Goal: Communication & Community: Participate in discussion

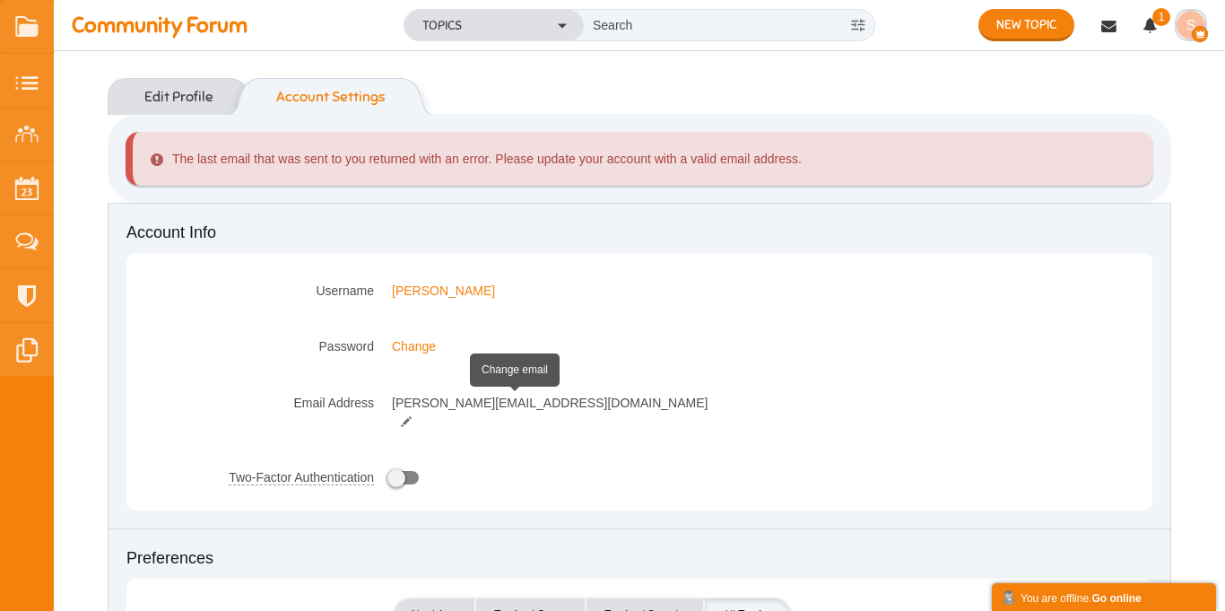
click at [421, 415] on small at bounding box center [406, 421] width 29 height 13
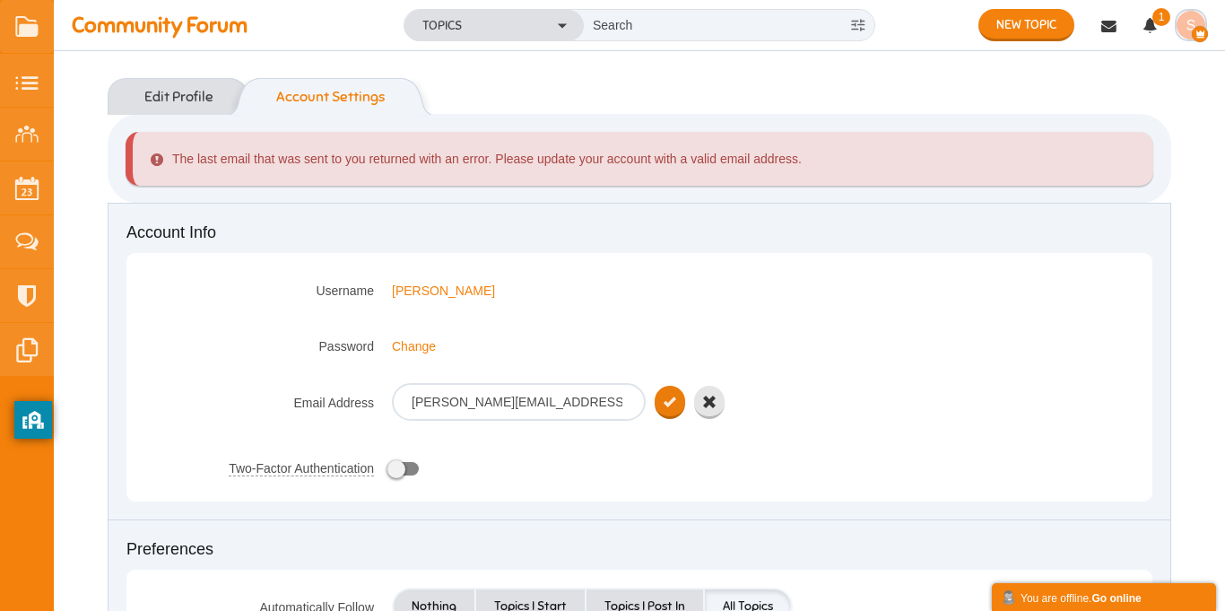
type input "[PERSON_NAME][EMAIL_ADDRESS]"
click at [667, 403] on icon "submit" at bounding box center [670, 402] width 13 height 15
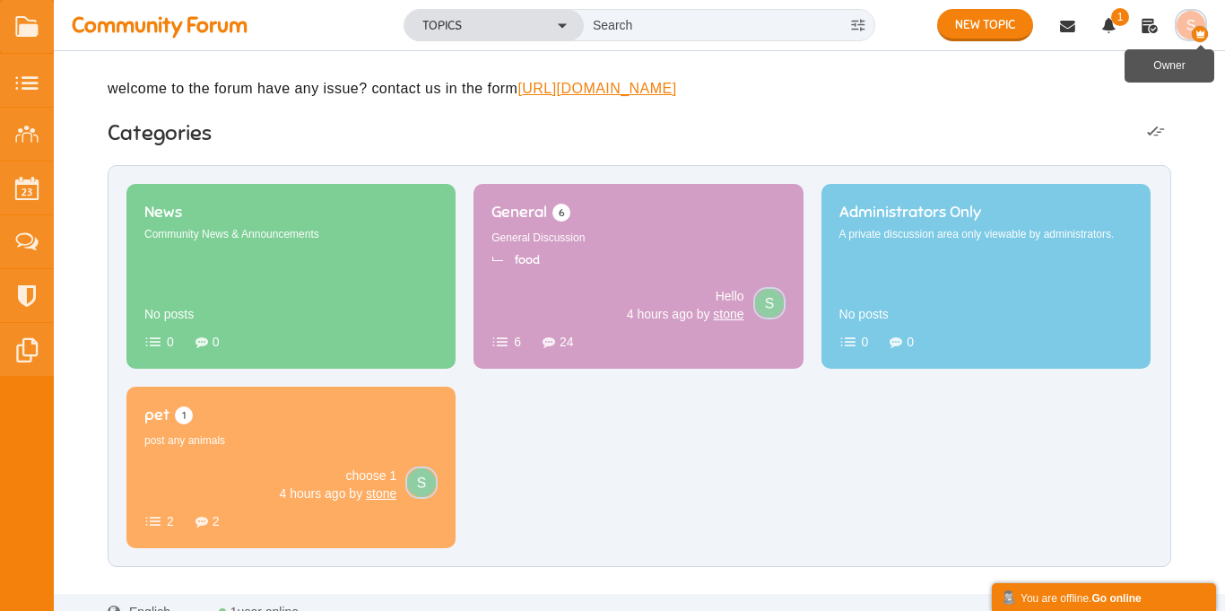
click at [1195, 34] on icon "button" at bounding box center [1200, 34] width 16 height 16
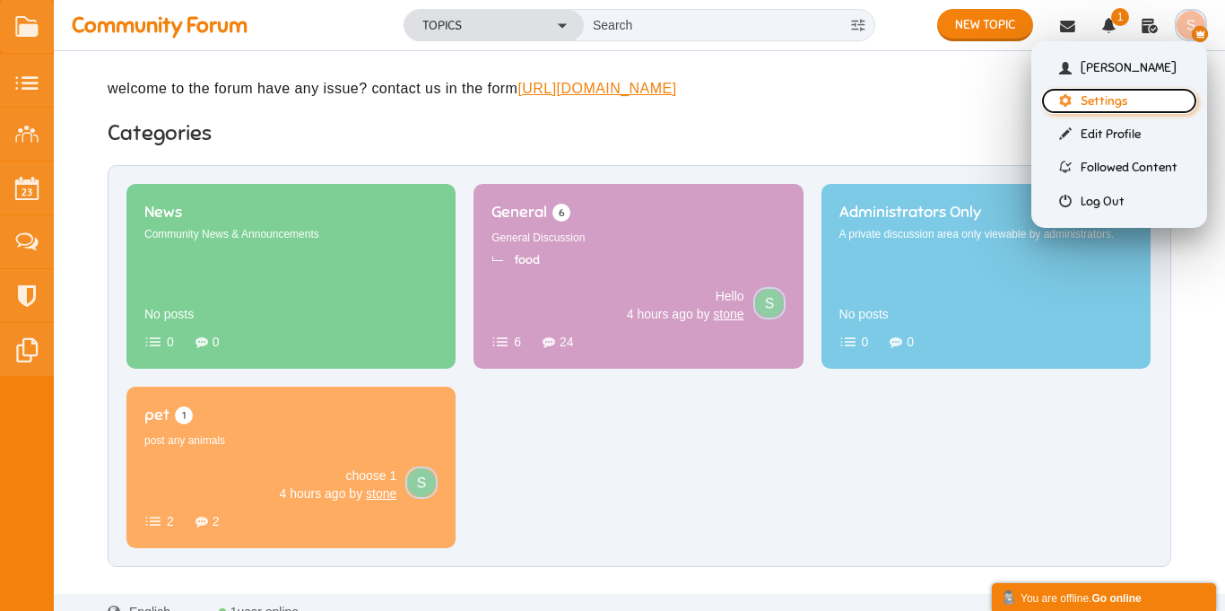
click at [1095, 104] on link "Settings" at bounding box center [1119, 101] width 156 height 26
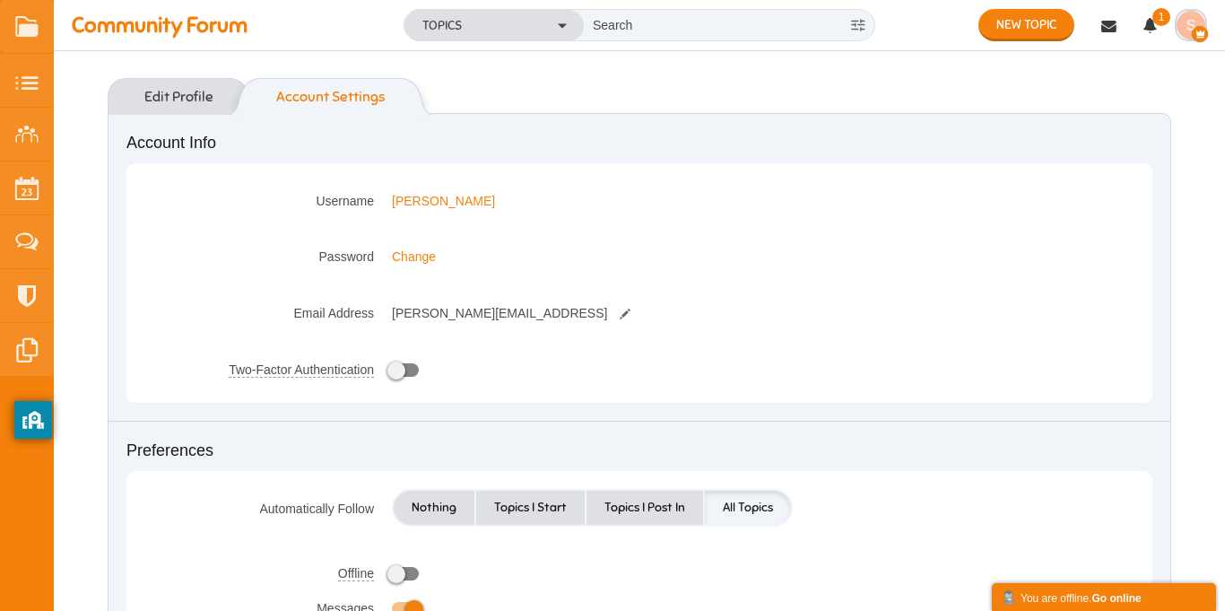
click at [611, 319] on small at bounding box center [625, 314] width 29 height 13
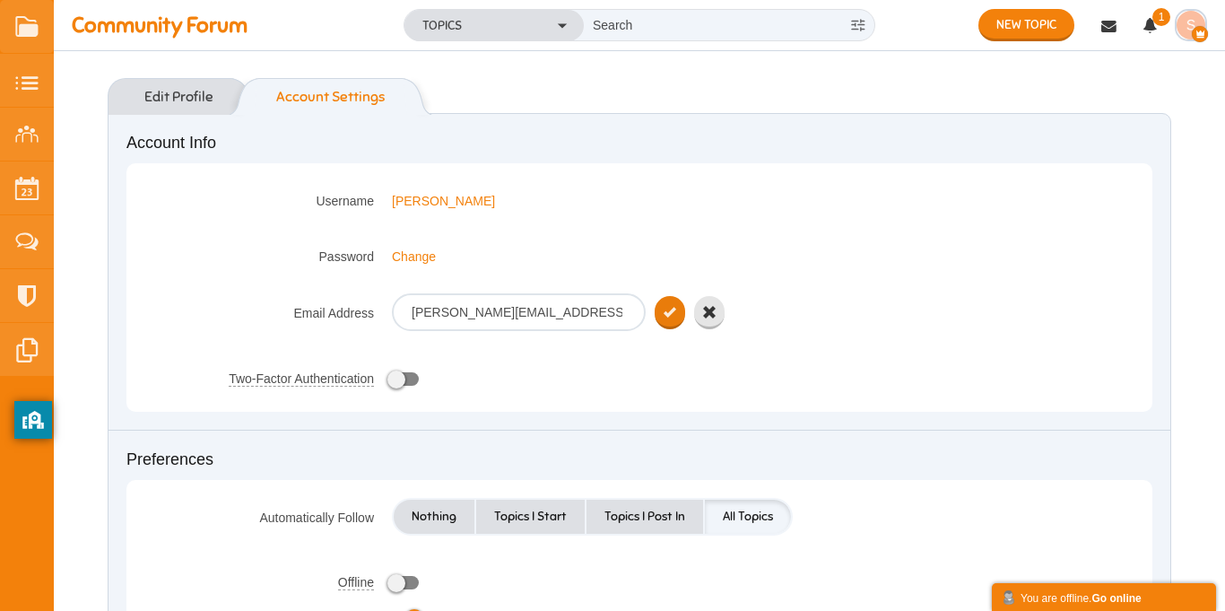
type input "[PERSON_NAME][EMAIL_ADDRESS][DOMAIN_NAME]"
click at [676, 317] on button "submit" at bounding box center [670, 312] width 30 height 33
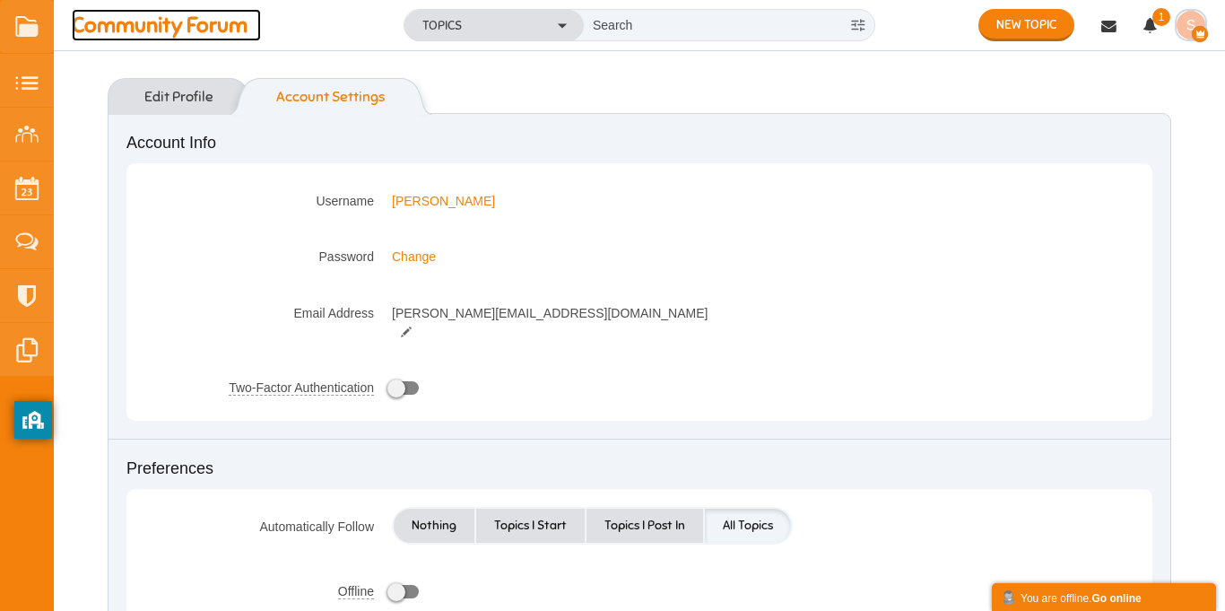
click at [193, 29] on span "Community Forum" at bounding box center [166, 25] width 189 height 32
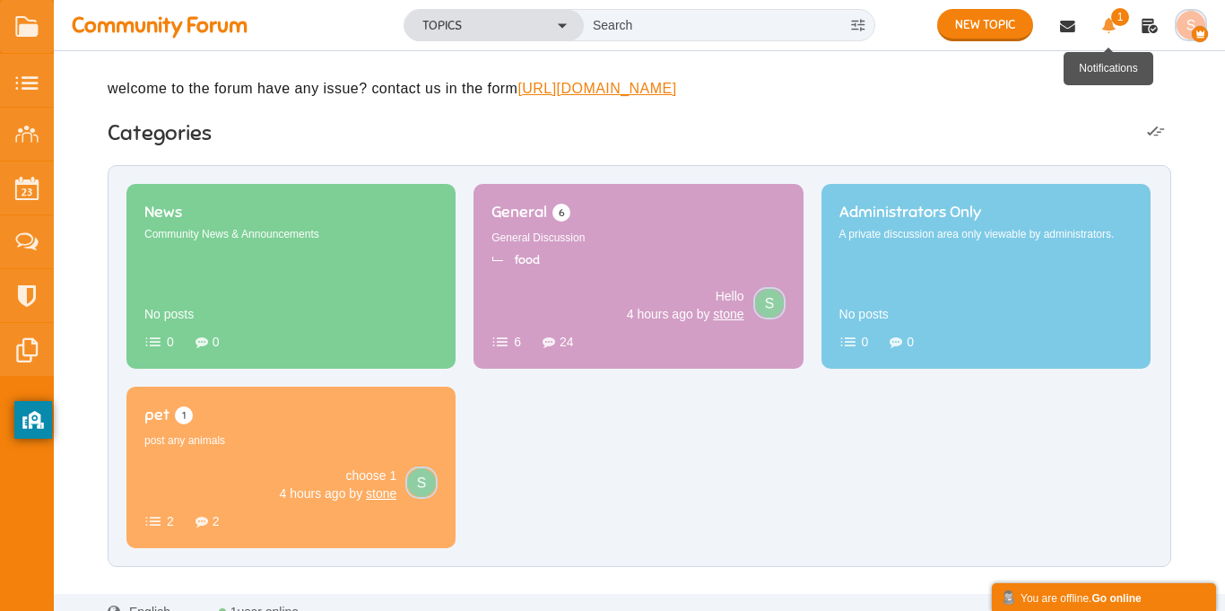
click at [1108, 30] on icon at bounding box center [1108, 29] width 32 height 32
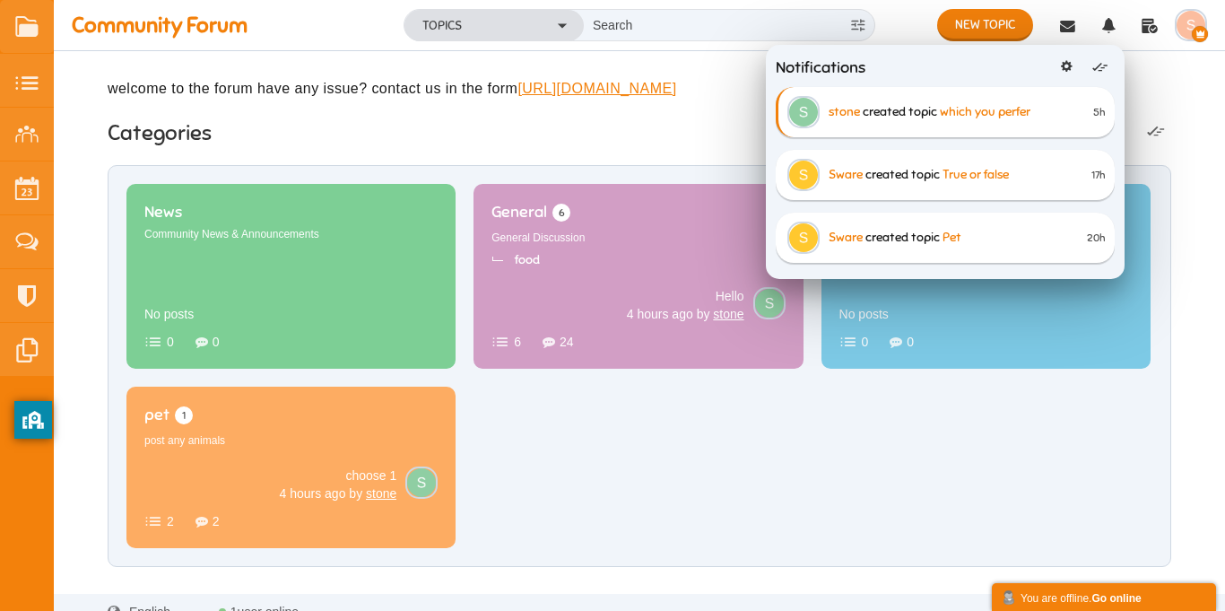
click at [1197, 187] on div "New Topic Topics Categories News Community News & Announcements 0 0 No posts Ge…" at bounding box center [639, 342] width 1171 height 467
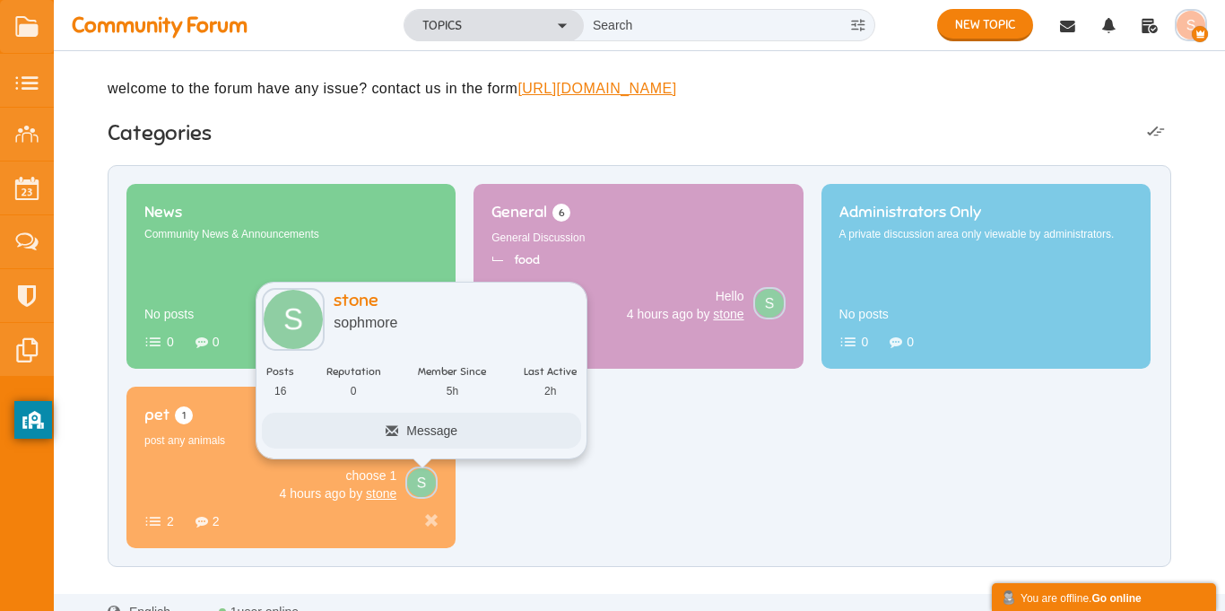
click at [293, 448] on link "Message" at bounding box center [421, 431] width 319 height 36
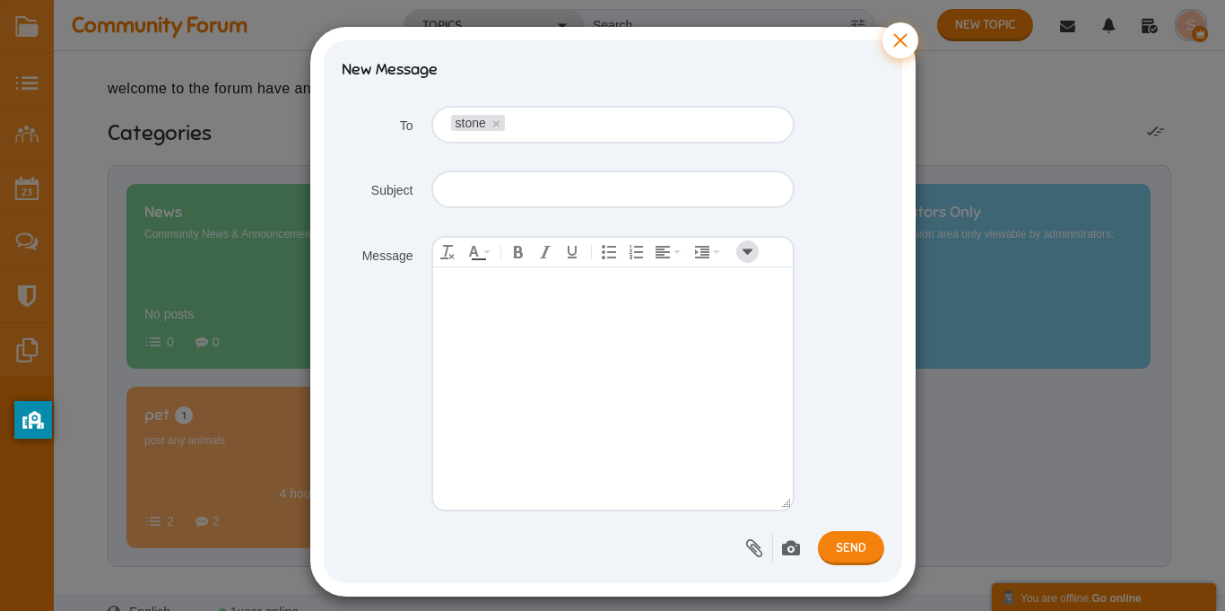
click at [895, 57] on button "×" at bounding box center [900, 40] width 36 height 36
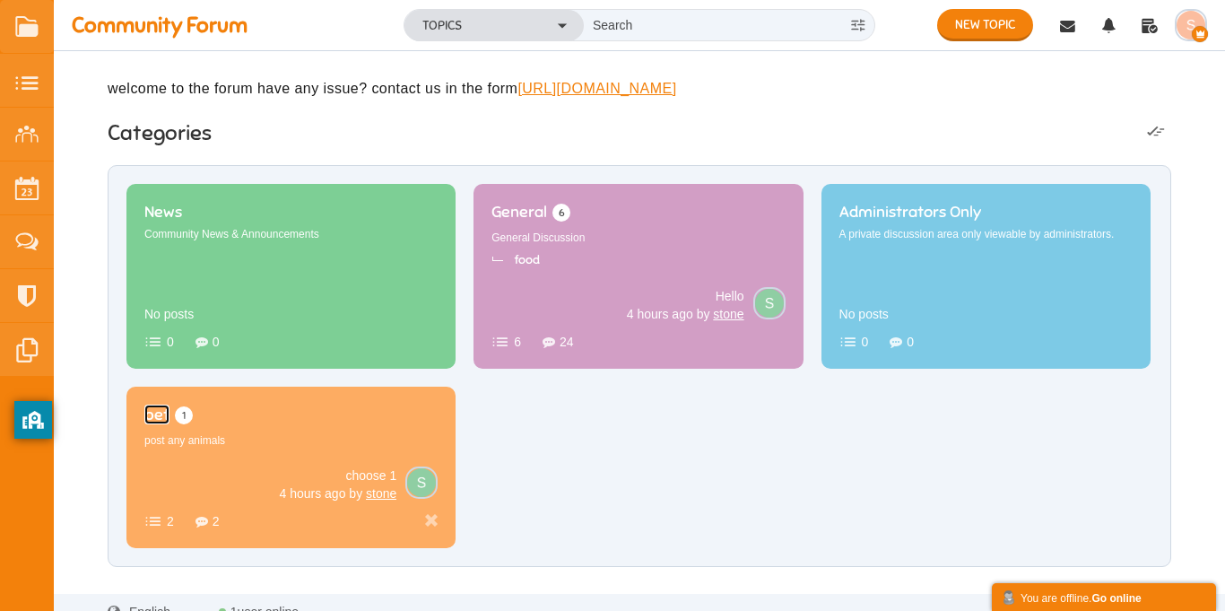
click at [169, 424] on span "pet" at bounding box center [156, 414] width 25 height 20
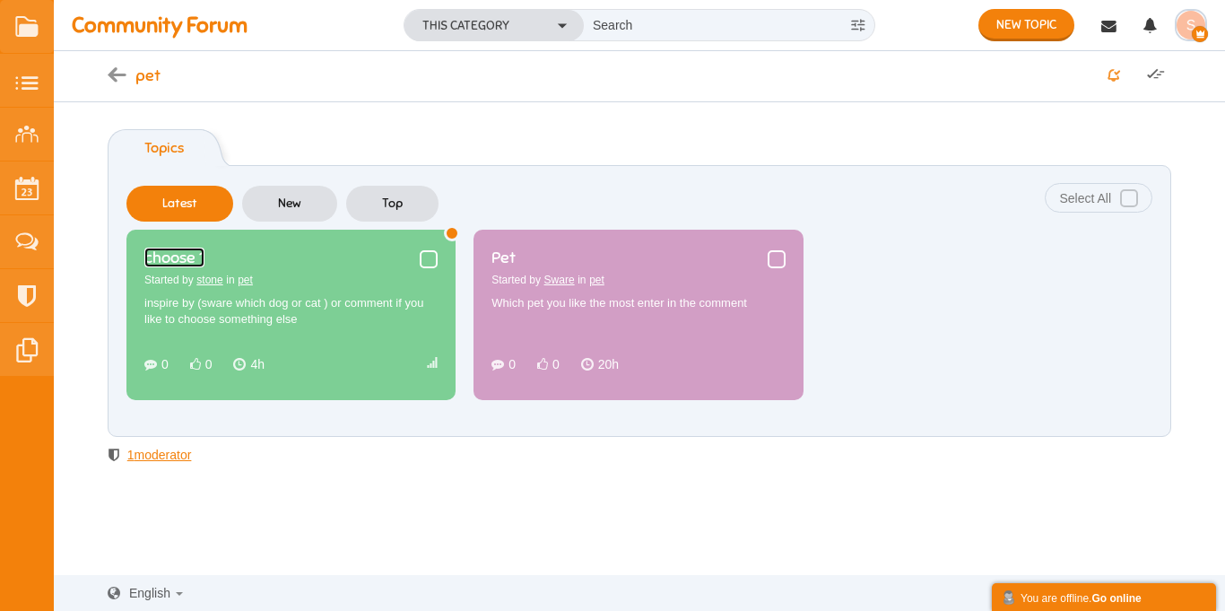
click at [204, 261] on link "choose 1" at bounding box center [174, 258] width 60 height 20
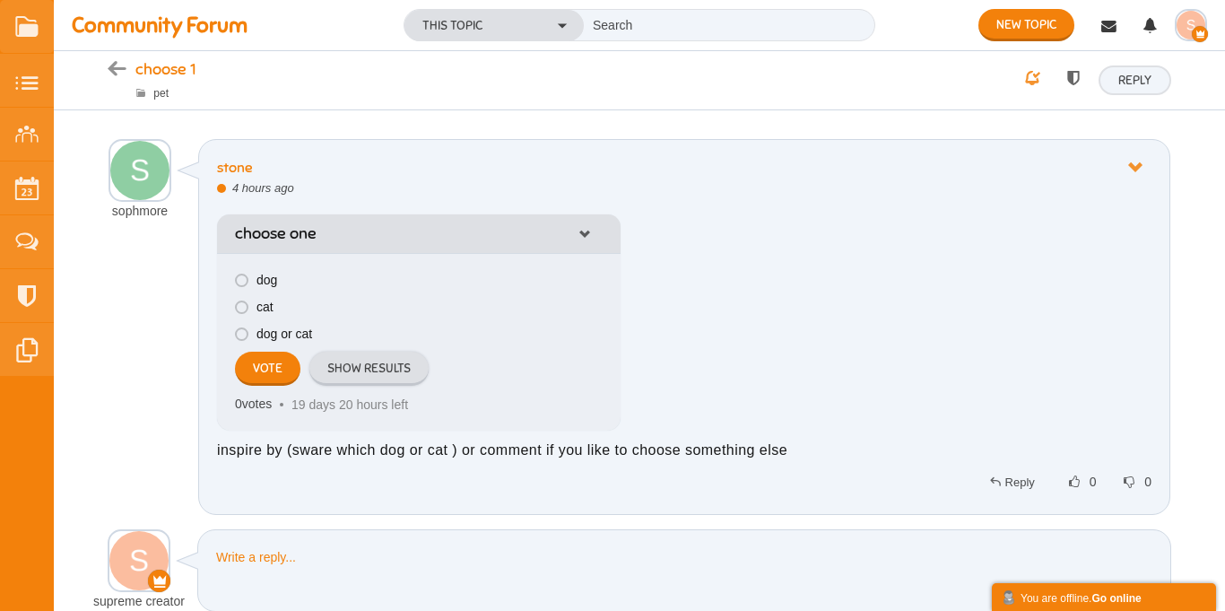
scroll to position [21, 0]
click at [1145, 174] on icon at bounding box center [1135, 167] width 32 height 15
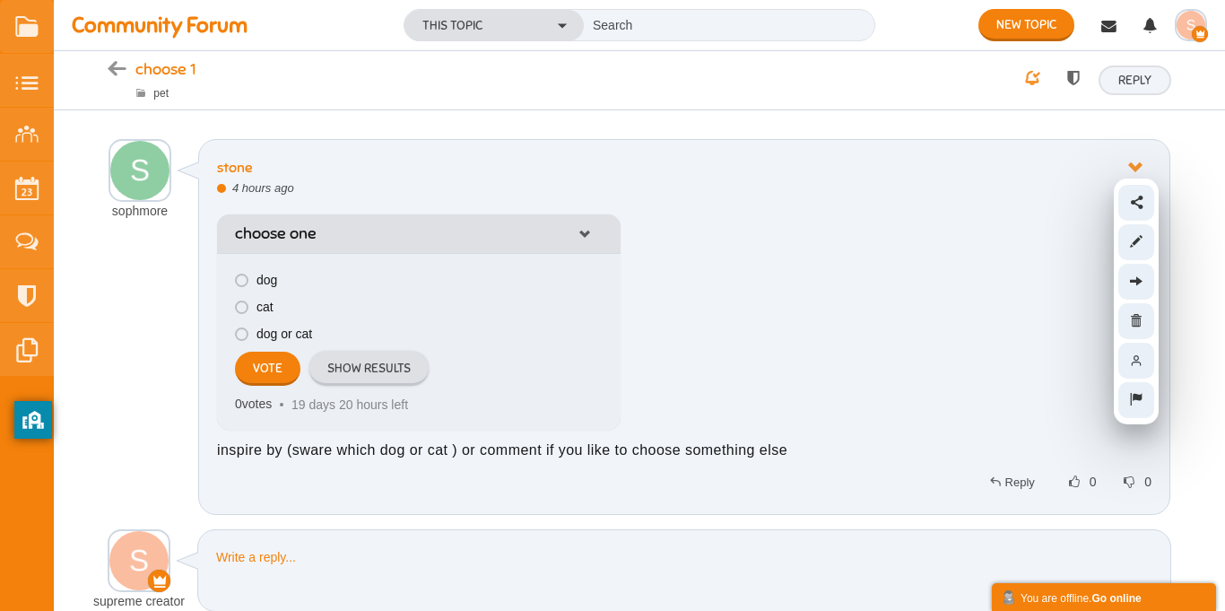
click at [954, 415] on div "choose one Edit Delete dog cat dog or cat Vote Show Results 0 votes 19 days 20 …" at bounding box center [684, 313] width 934 height 234
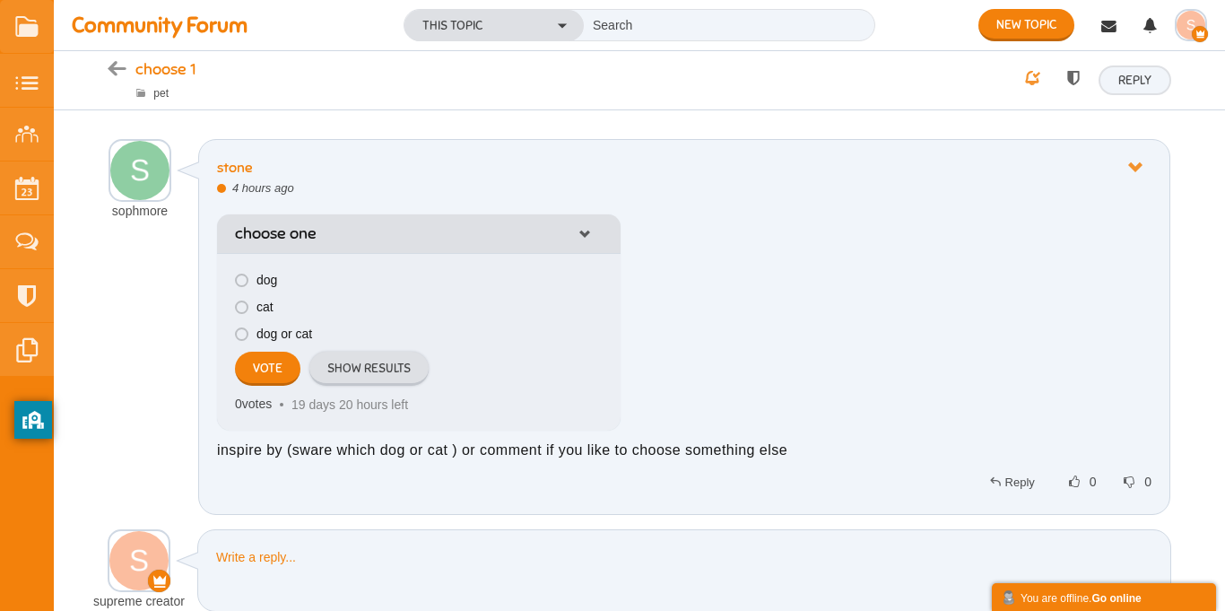
scroll to position [94, 0]
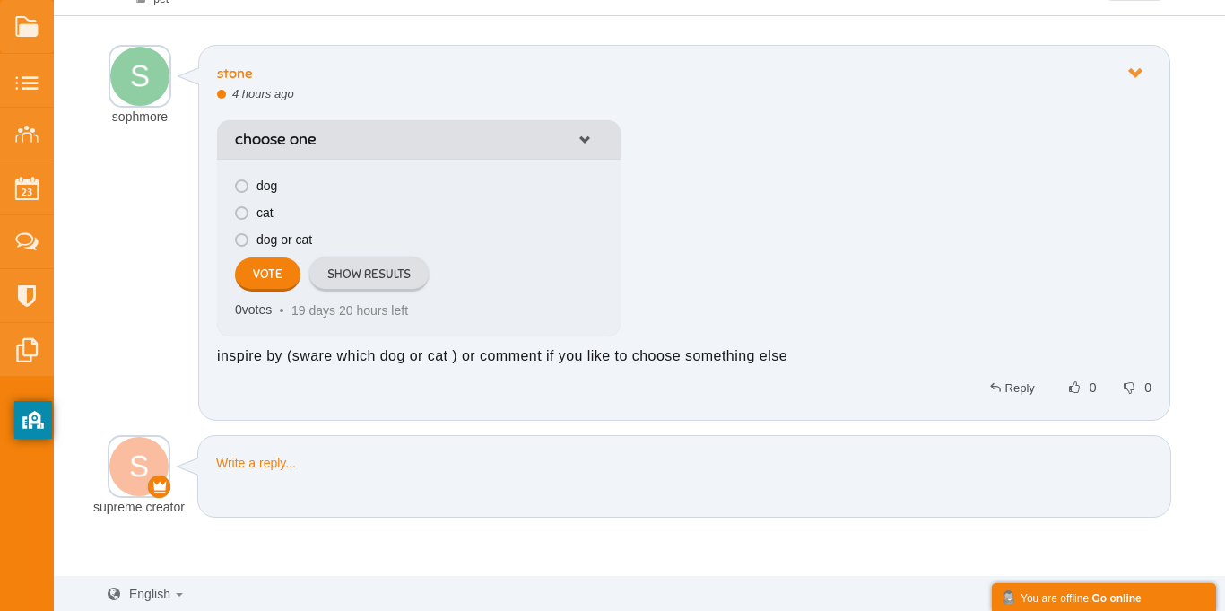
click at [711, 263] on div "choose one Edit Delete dog cat dog or cat Vote Show Results 0 votes 19 days 20 …" at bounding box center [684, 219] width 934 height 234
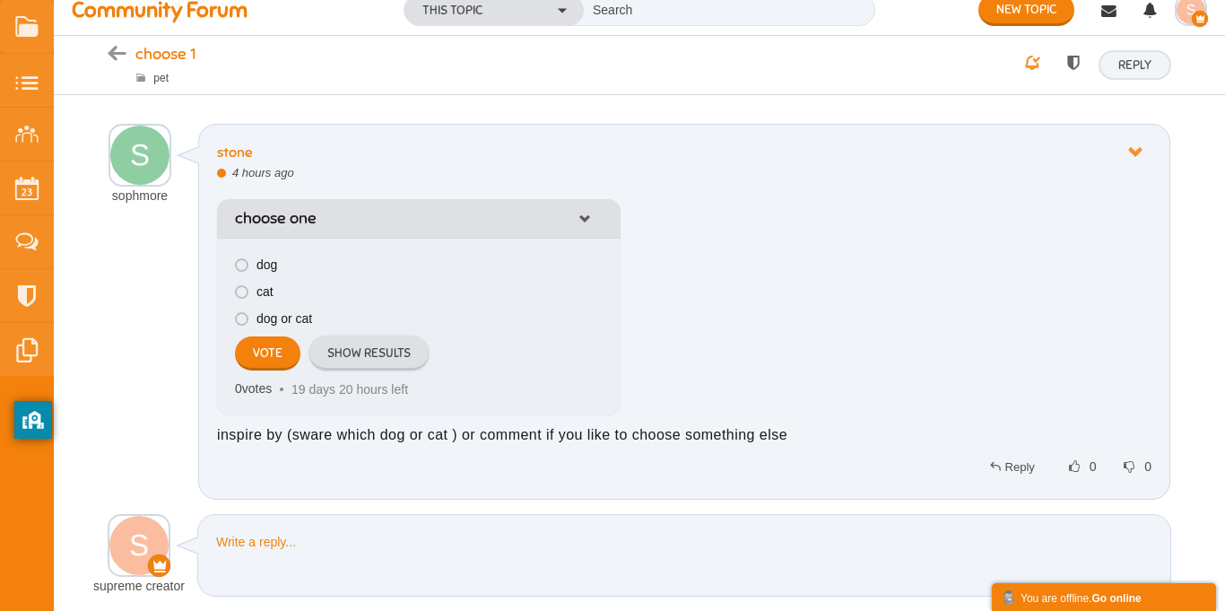
scroll to position [0, 0]
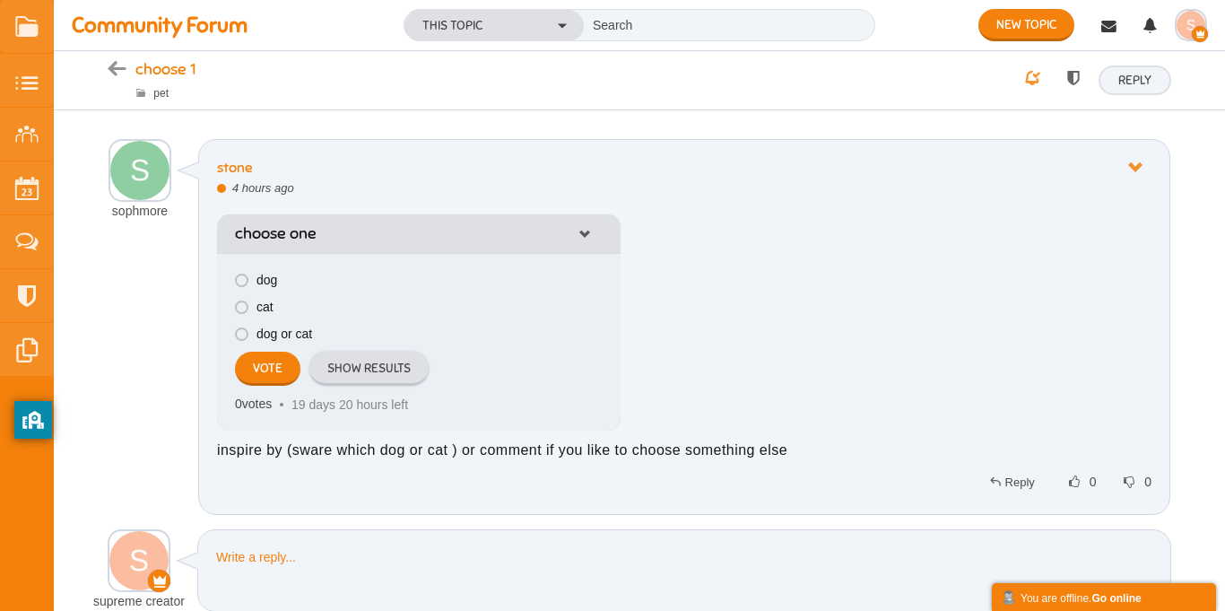
click at [579, 239] on icon at bounding box center [584, 234] width 29 height 13
click at [678, 272] on div "choose one Edit [GEOGRAPHIC_DATA] dog cat dog or cat Vote Show Results 0 votes …" at bounding box center [684, 313] width 934 height 234
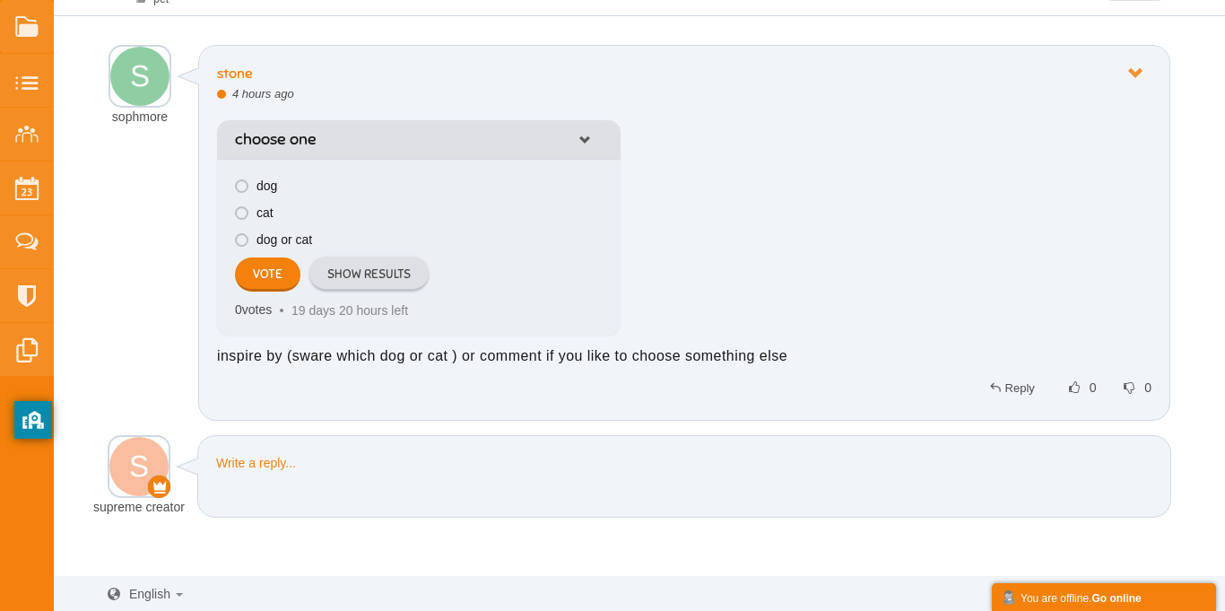
click at [482, 452] on div "Write a reply... Reply Deleting Attachment... getFilename get_filesize 0% Cance…" at bounding box center [684, 476] width 974 height 83
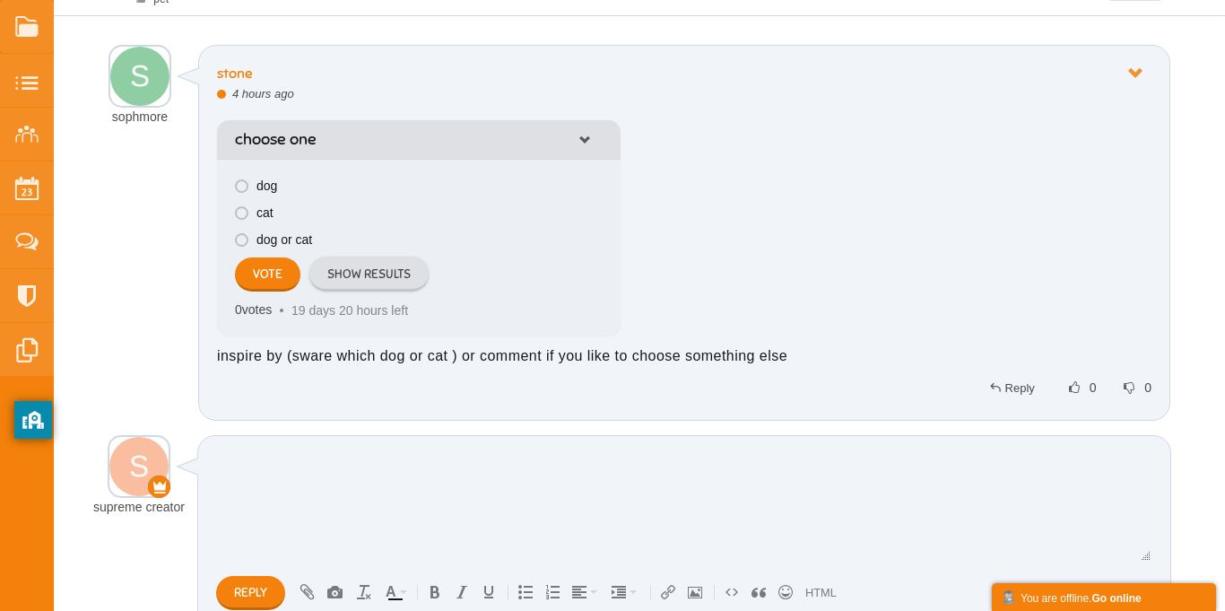
scroll to position [0, 0]
click at [251, 579] on input "Reply" at bounding box center [250, 593] width 69 height 34
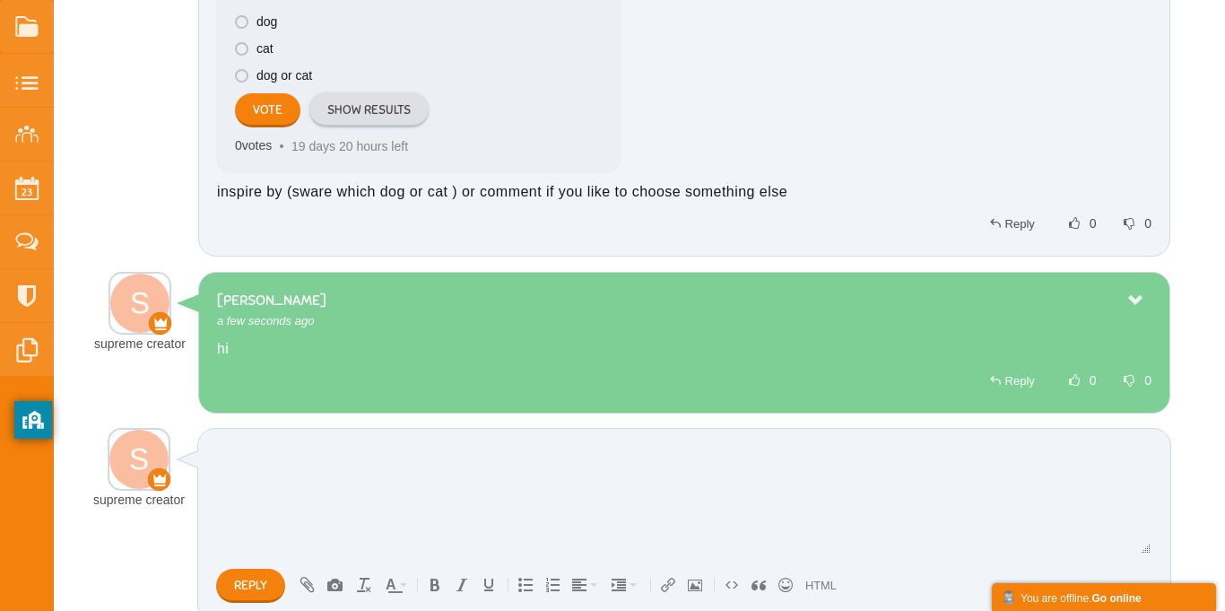
scroll to position [261, 0]
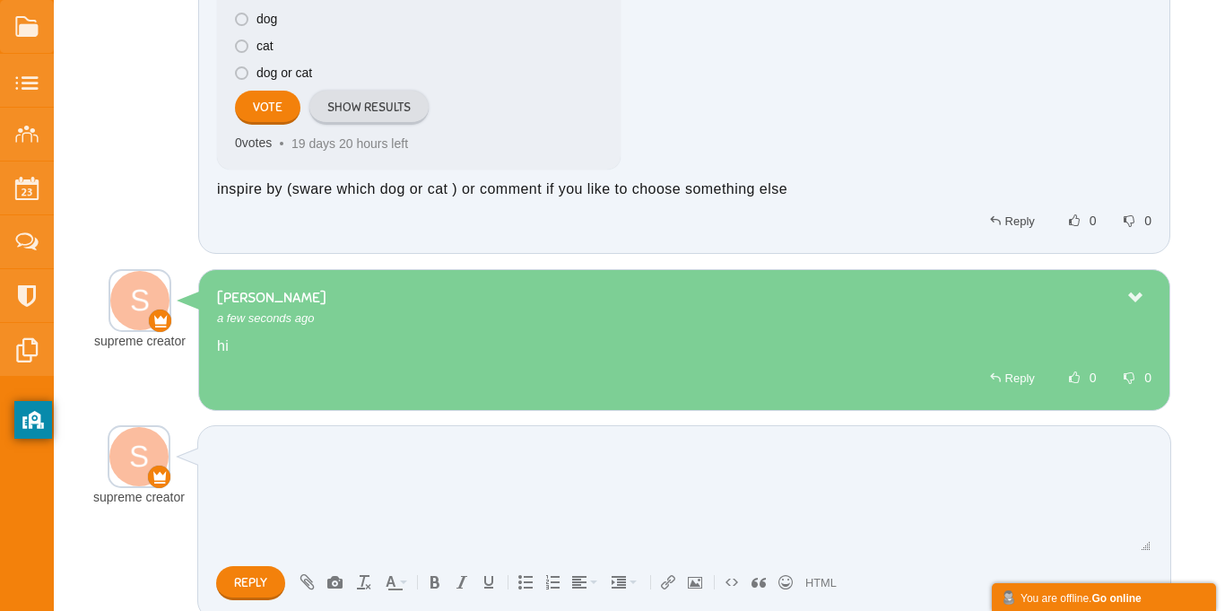
click at [1138, 292] on icon at bounding box center [1135, 297] width 32 height 15
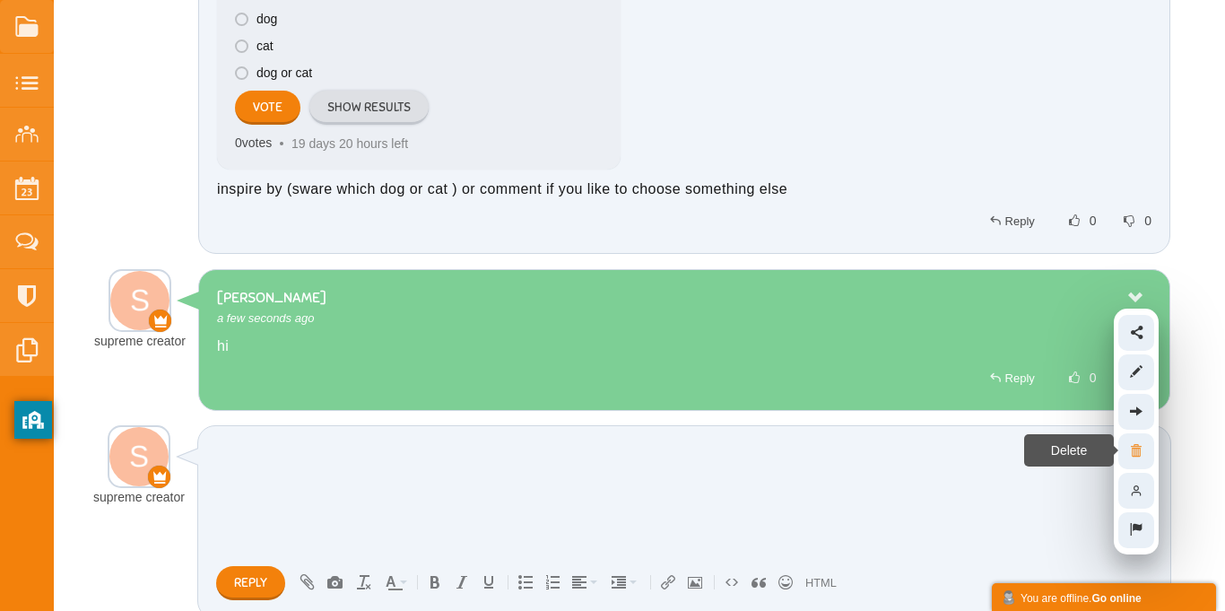
click at [1144, 450] on icon at bounding box center [1136, 450] width 30 height 15
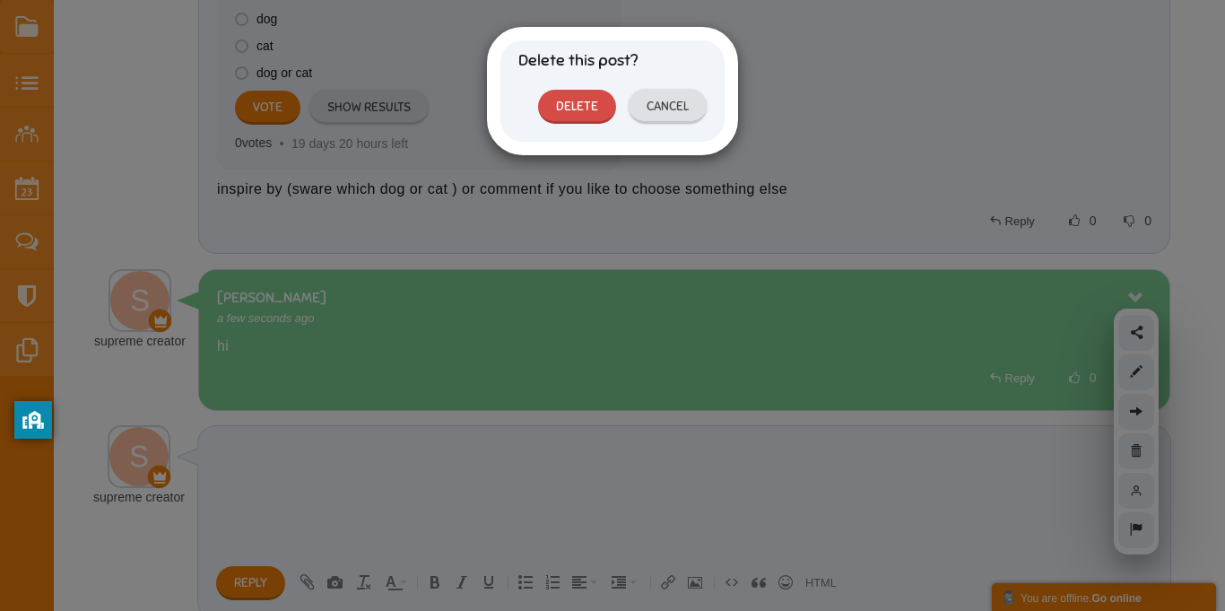
click at [556, 100] on link "Delete" at bounding box center [577, 107] width 78 height 34
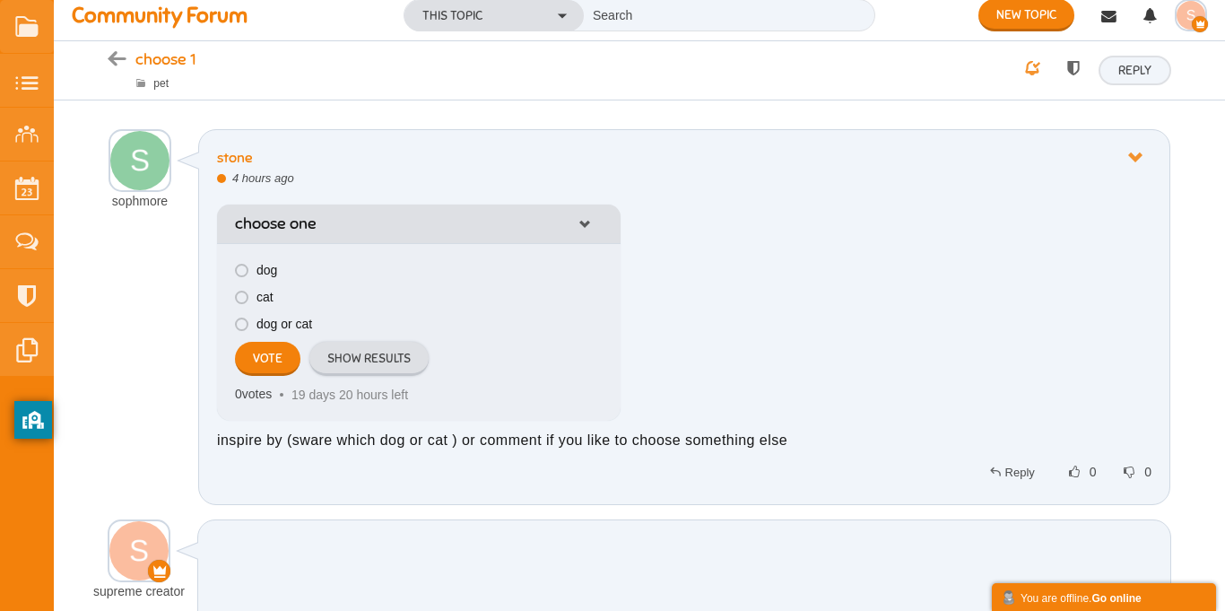
scroll to position [0, 0]
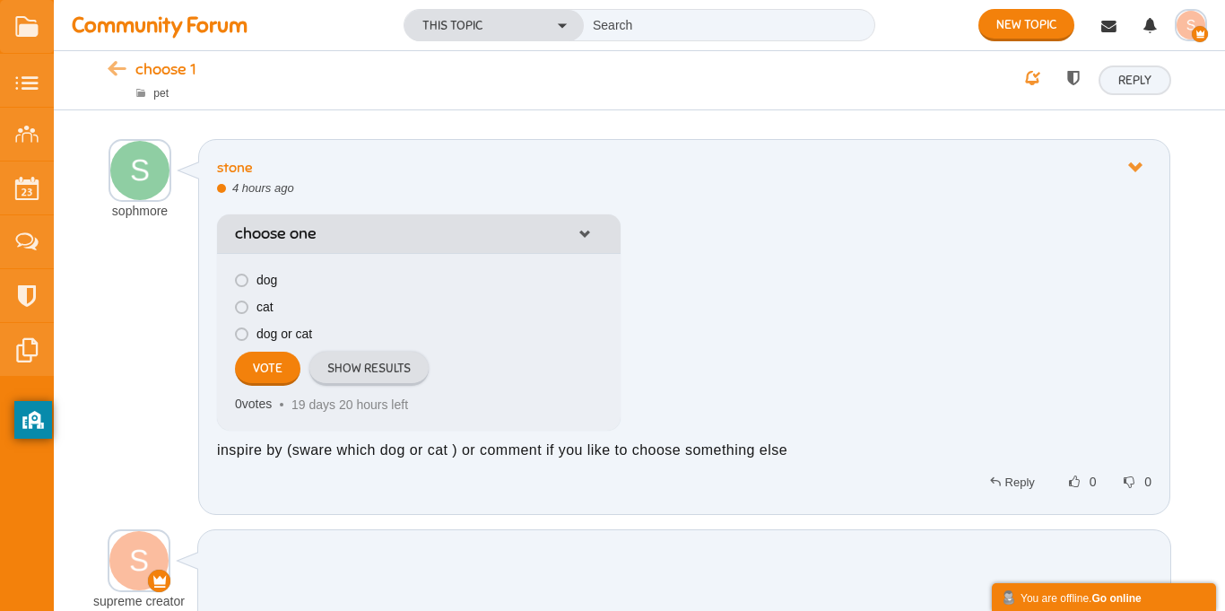
click at [108, 65] on icon at bounding box center [122, 70] width 28 height 15
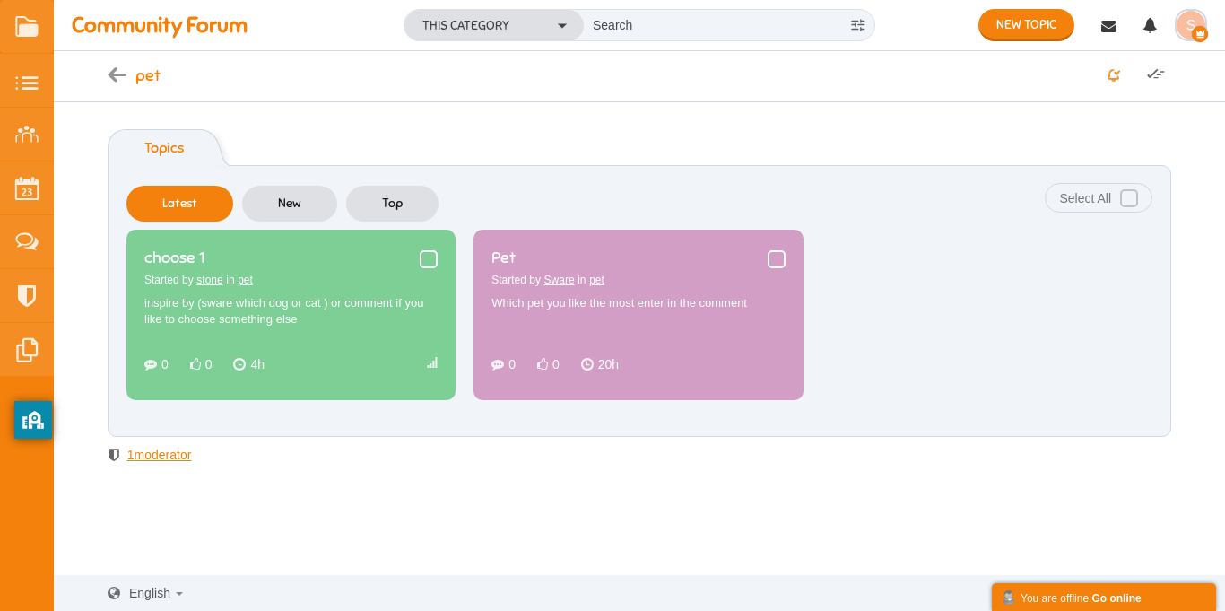
click at [426, 256] on span at bounding box center [429, 259] width 18 height 18
click at [420, 265] on input "checkbox" at bounding box center [420, 265] width 0 height 0
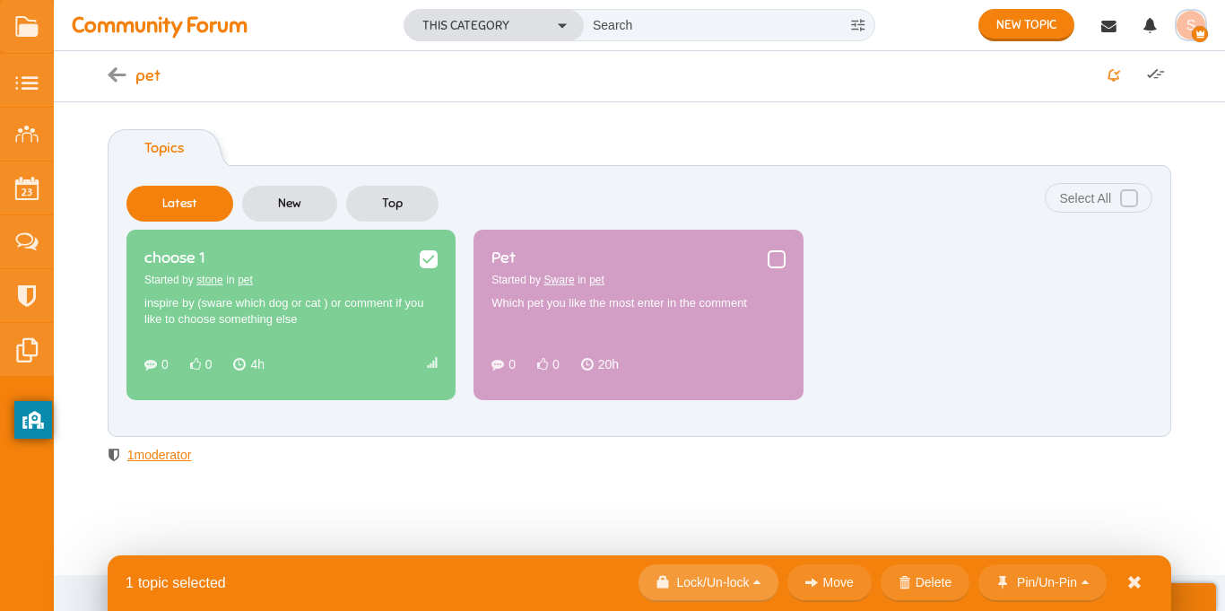
click at [696, 586] on link at bounding box center [709, 583] width 141 height 38
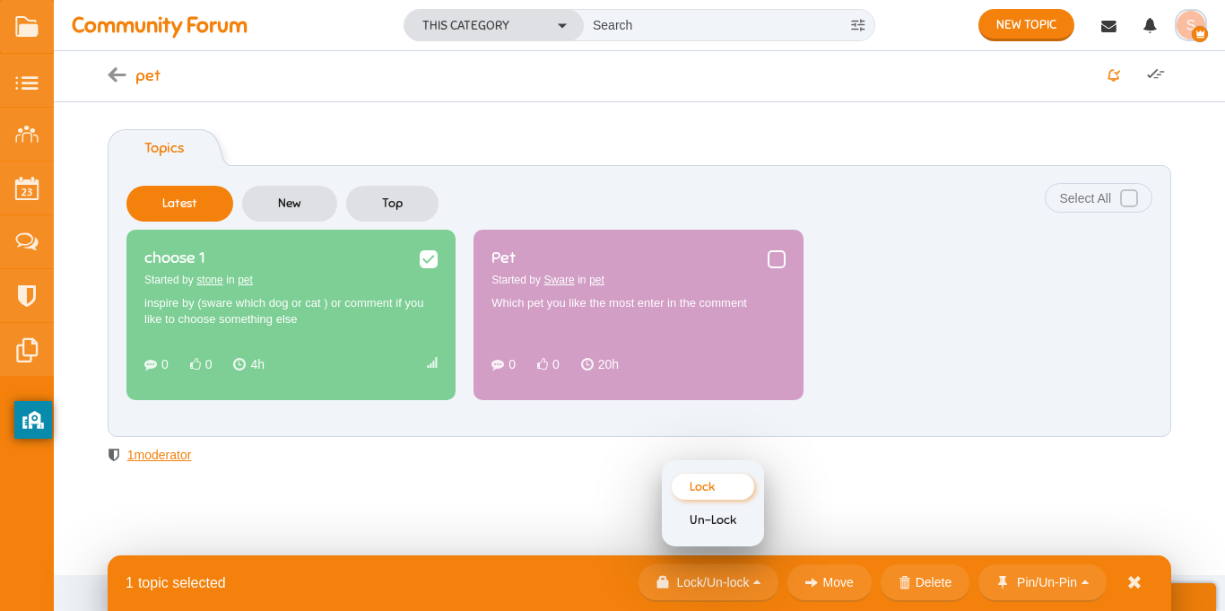
click at [691, 493] on link "Lock" at bounding box center [713, 487] width 83 height 26
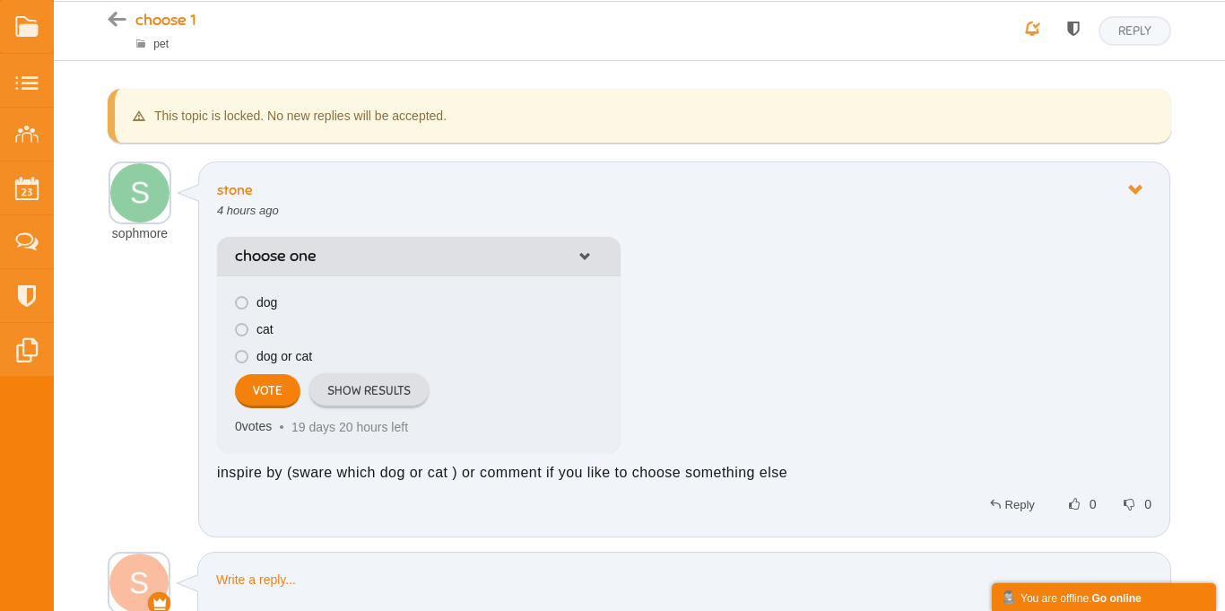
scroll to position [40, 0]
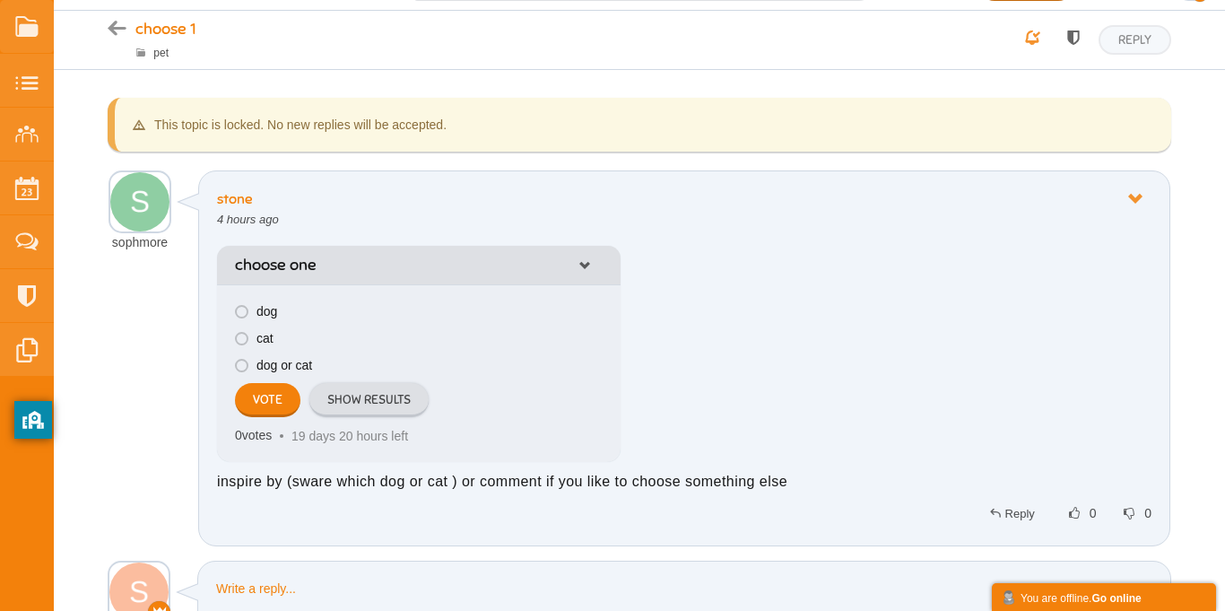
click at [578, 267] on icon at bounding box center [584, 265] width 29 height 13
click at [1132, 194] on icon at bounding box center [1135, 198] width 32 height 15
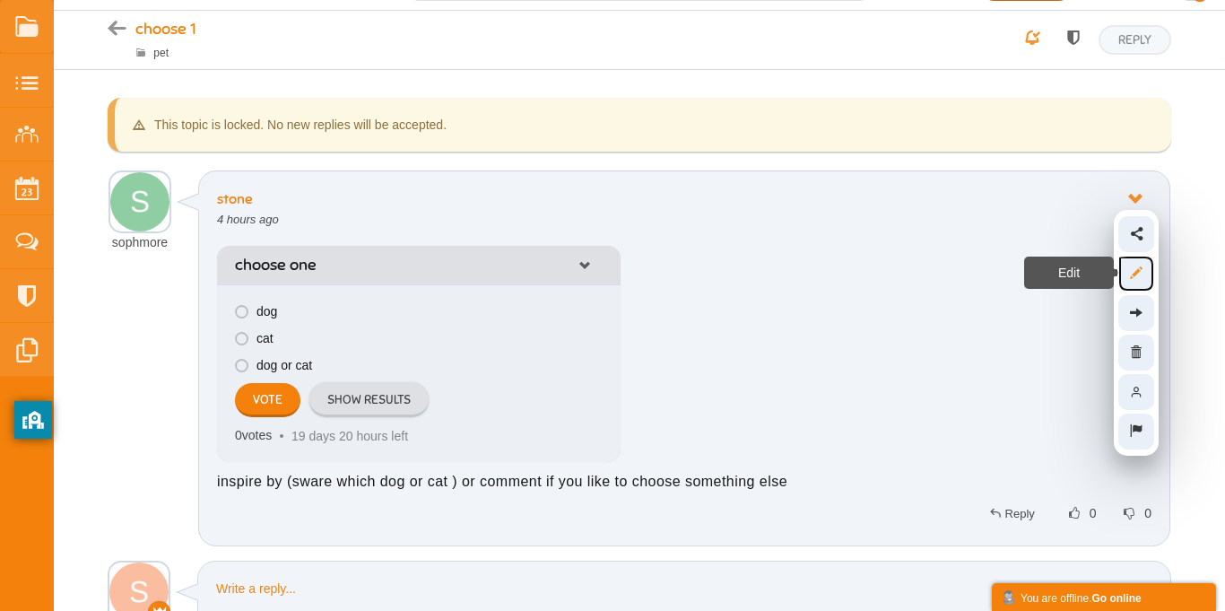
click at [1135, 269] on icon at bounding box center [1136, 272] width 30 height 15
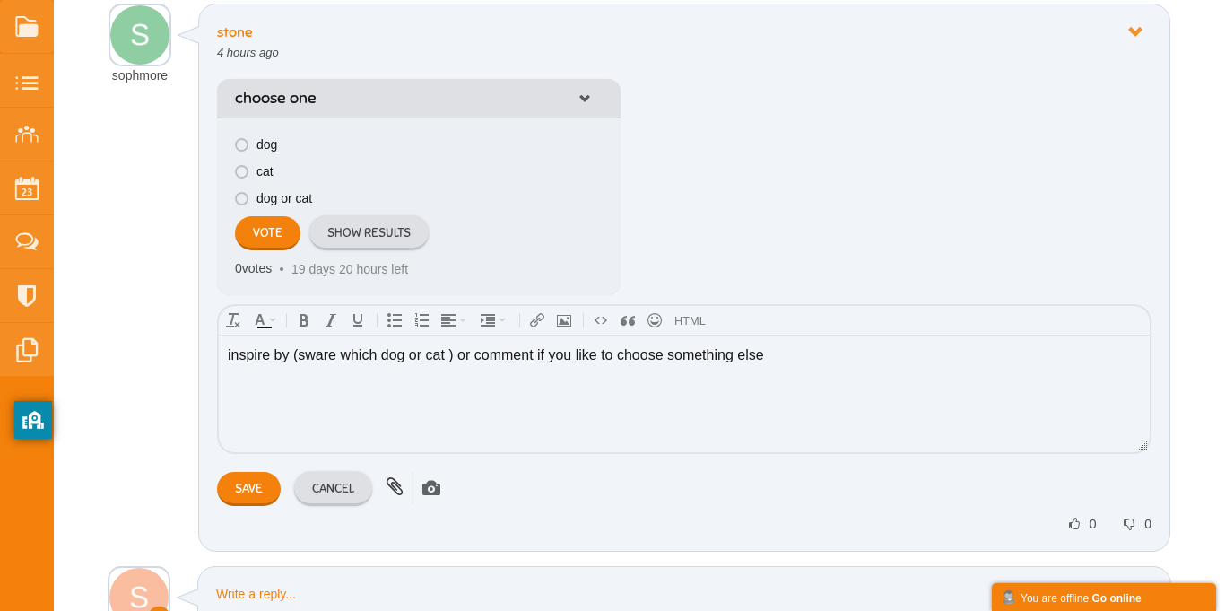
scroll to position [248, 0]
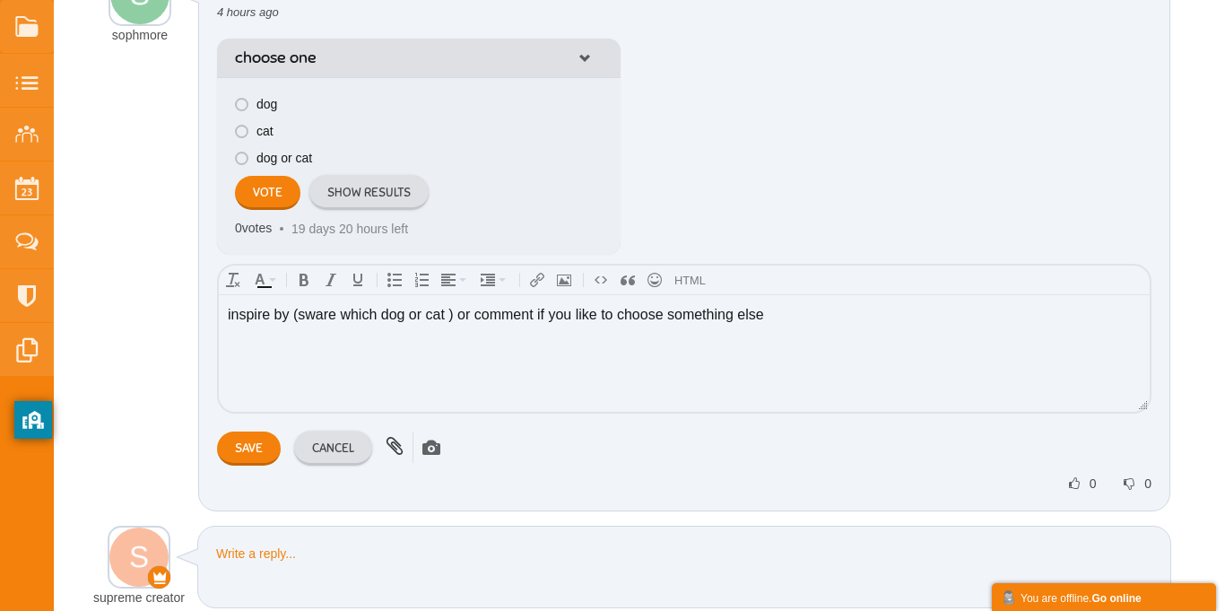
click at [787, 327] on body "inspire by (sware which dog or cat ) or comment if you like to choose something…" at bounding box center [684, 353] width 931 height 117
click at [708, 427] on div "Deleting Attachment..." at bounding box center [684, 439] width 934 height 52
click at [251, 447] on input "Save" at bounding box center [249, 448] width 64 height 34
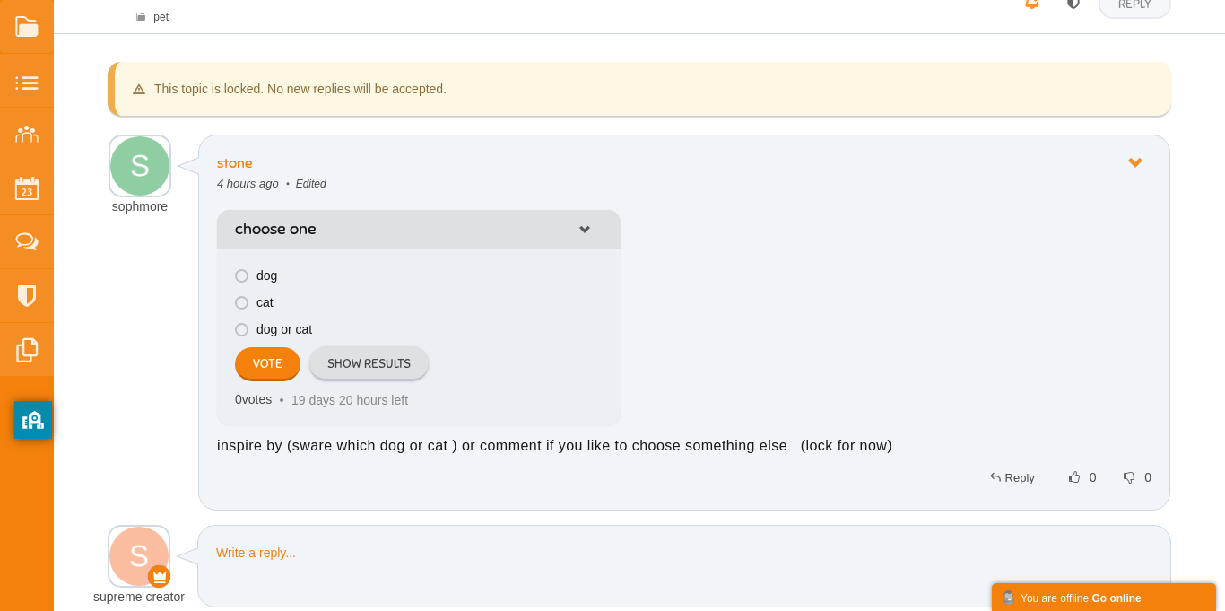
scroll to position [75, 0]
click at [1125, 158] on icon at bounding box center [1135, 163] width 32 height 15
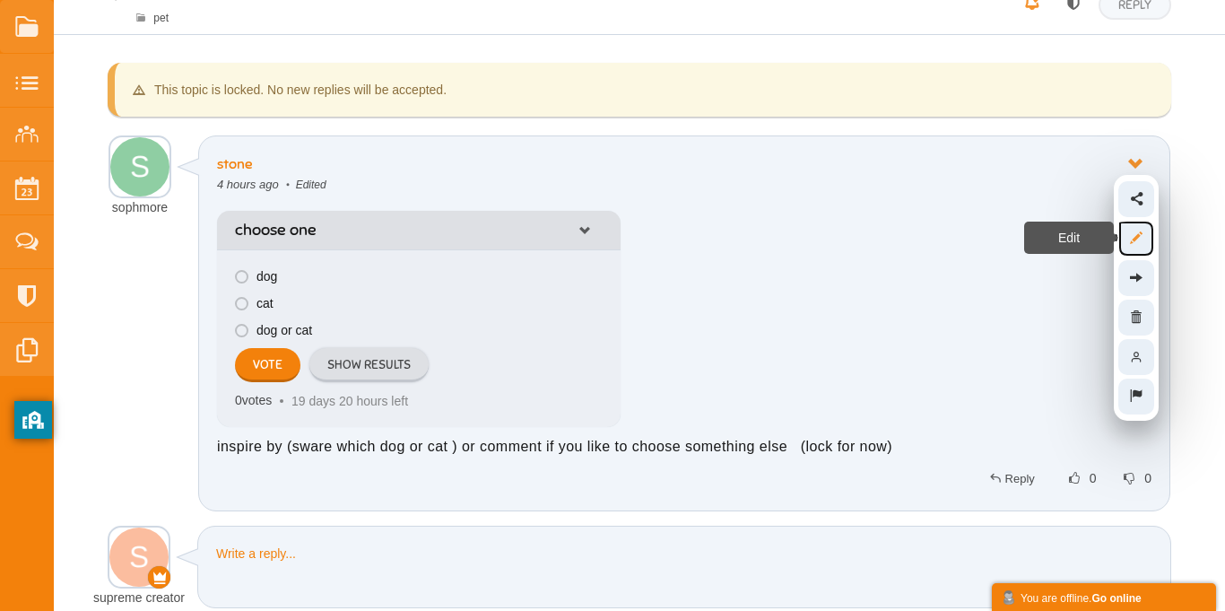
click at [1137, 246] on link "Edit" at bounding box center [1136, 239] width 36 height 36
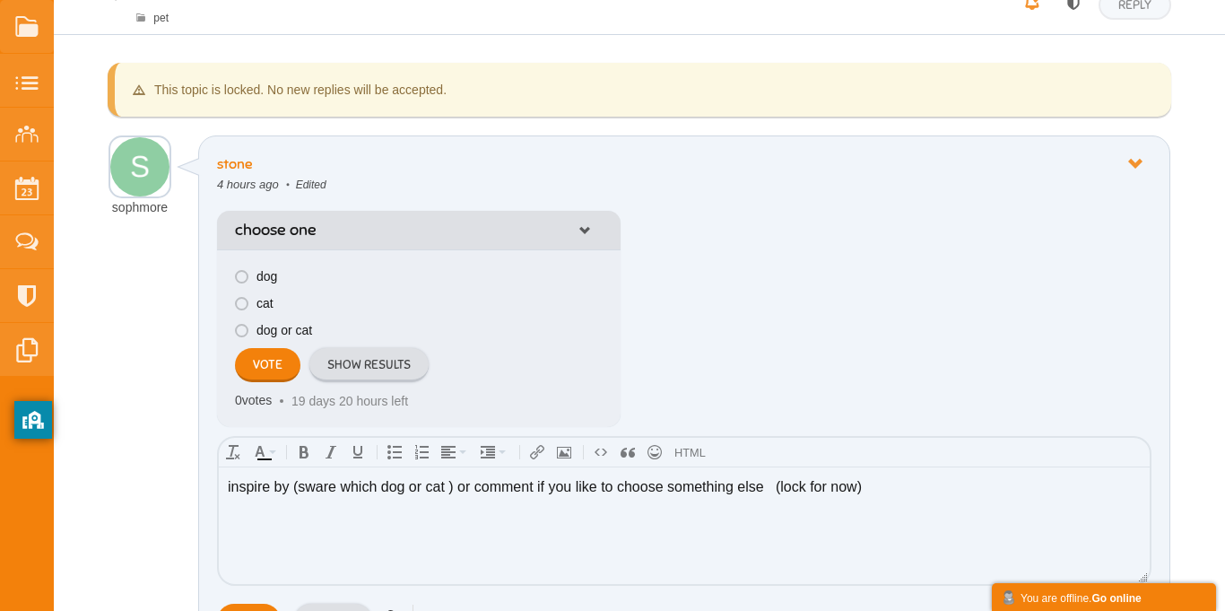
scroll to position [0, 0]
drag, startPoint x: 868, startPoint y: 485, endPoint x: 769, endPoint y: 492, distance: 98.9
click at [769, 492] on div "inspire by (sware which dog or cat ) or comment if you like to choose something…" at bounding box center [684, 487] width 913 height 22
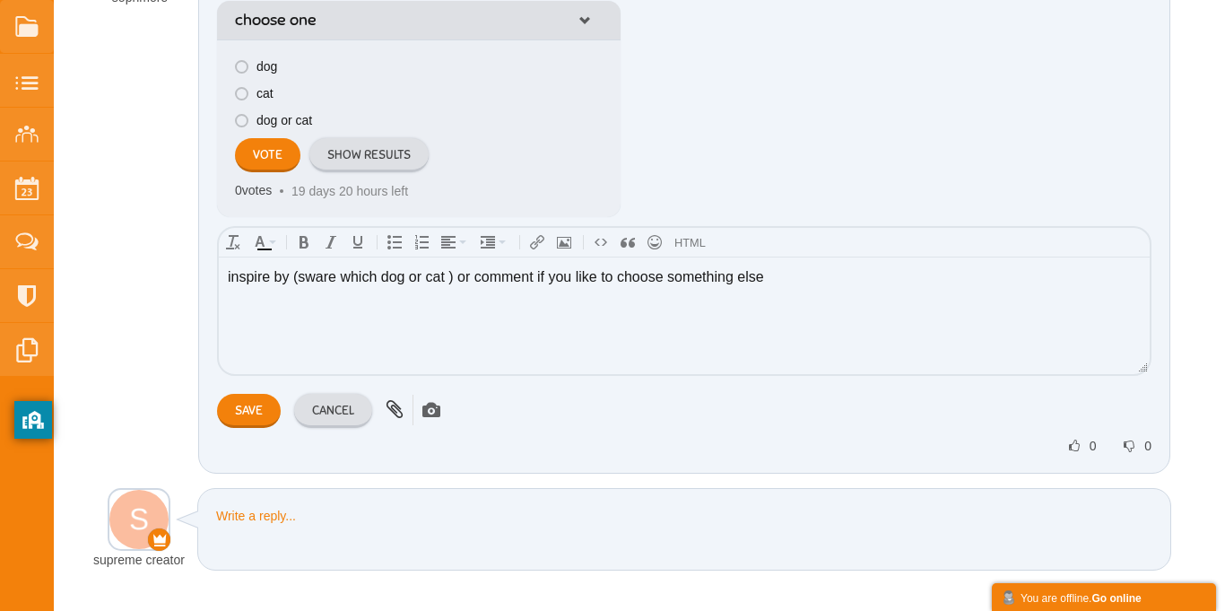
scroll to position [321, 0]
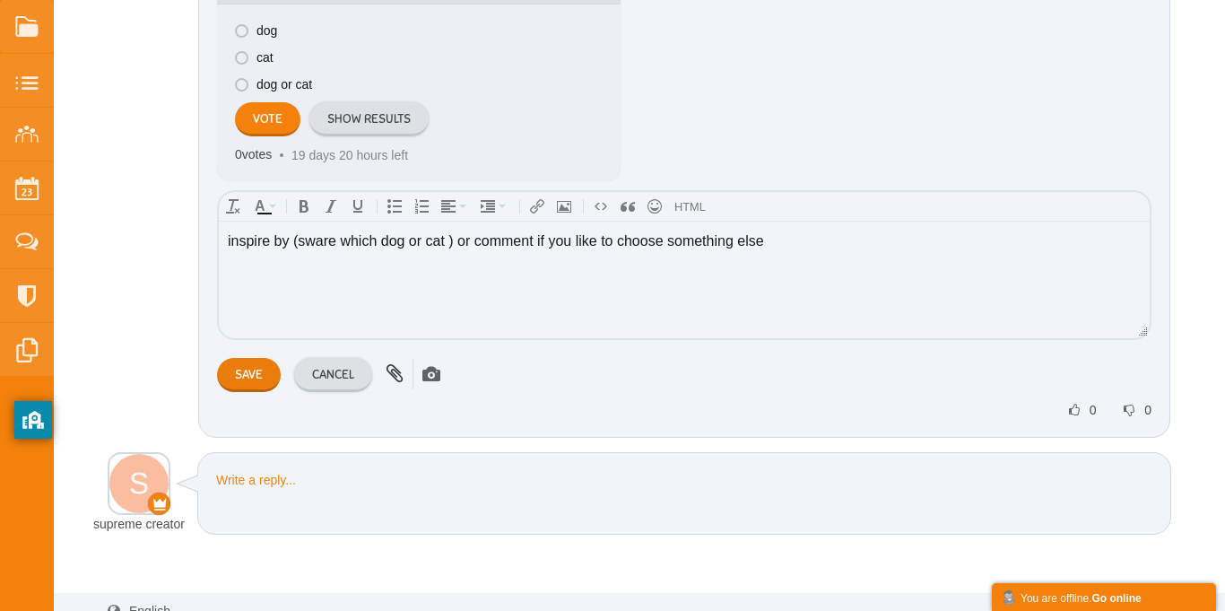
click at [249, 374] on input "Save" at bounding box center [249, 375] width 64 height 34
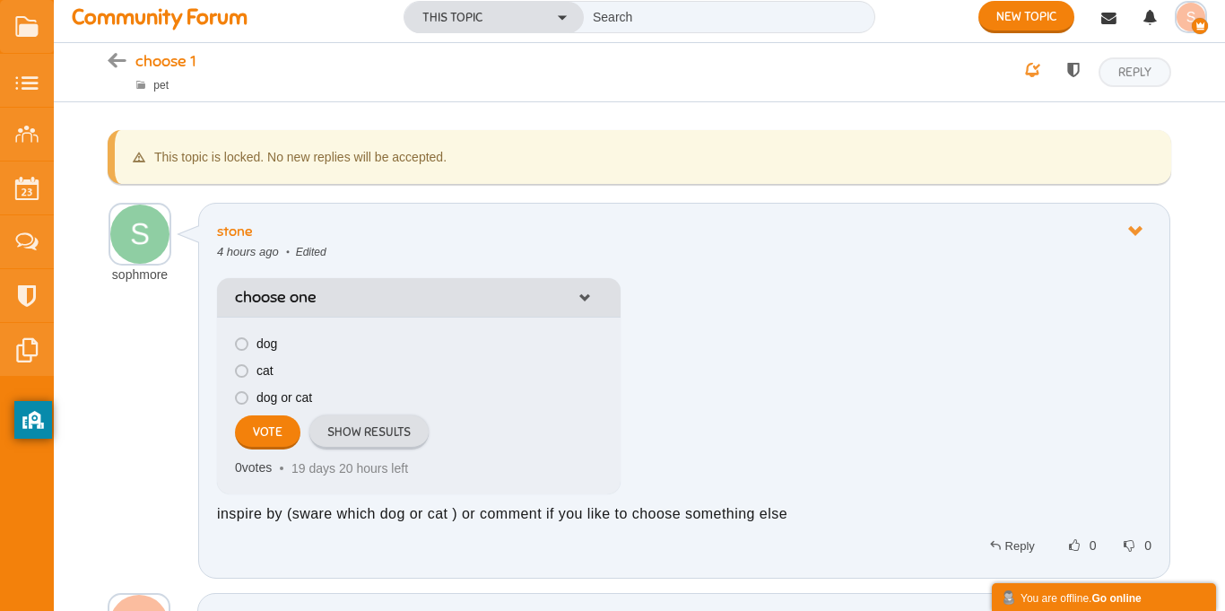
scroll to position [0, 0]
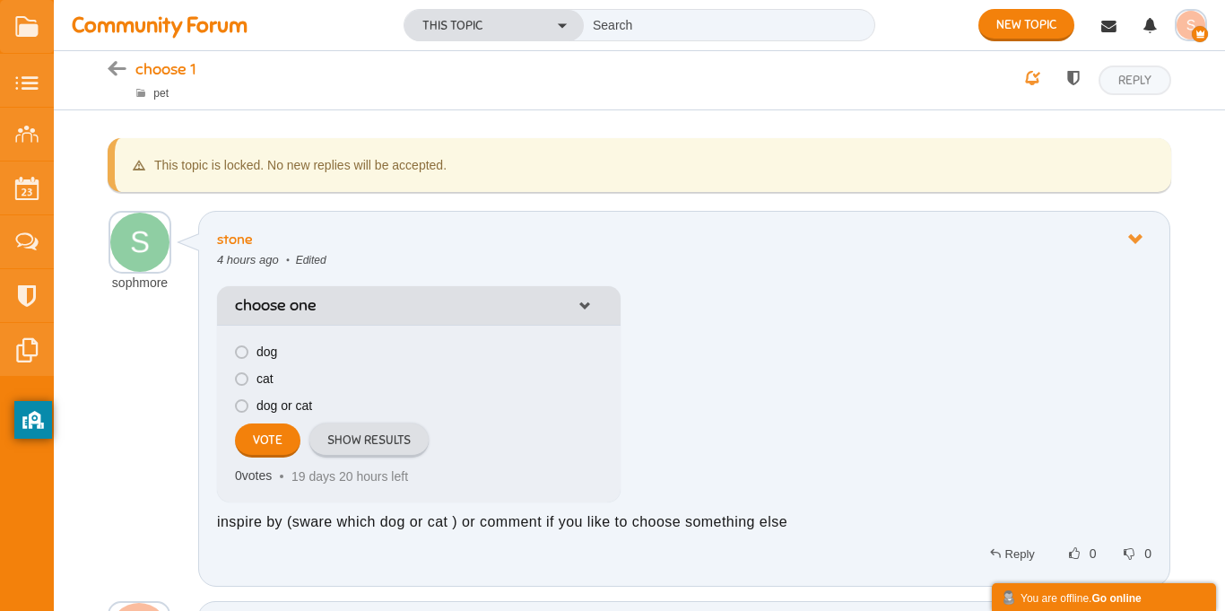
click at [943, 223] on div "Share Edit Move Delete Change Ownership Report stone sophmore 4 hours ago" at bounding box center [684, 399] width 972 height 376
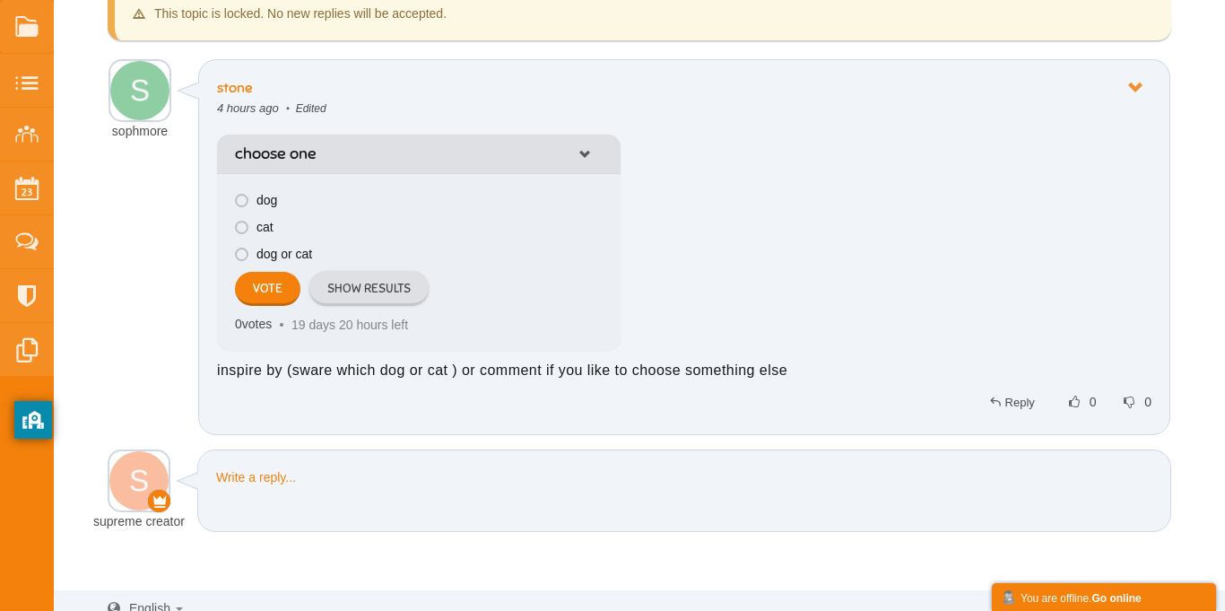
scroll to position [149, 0]
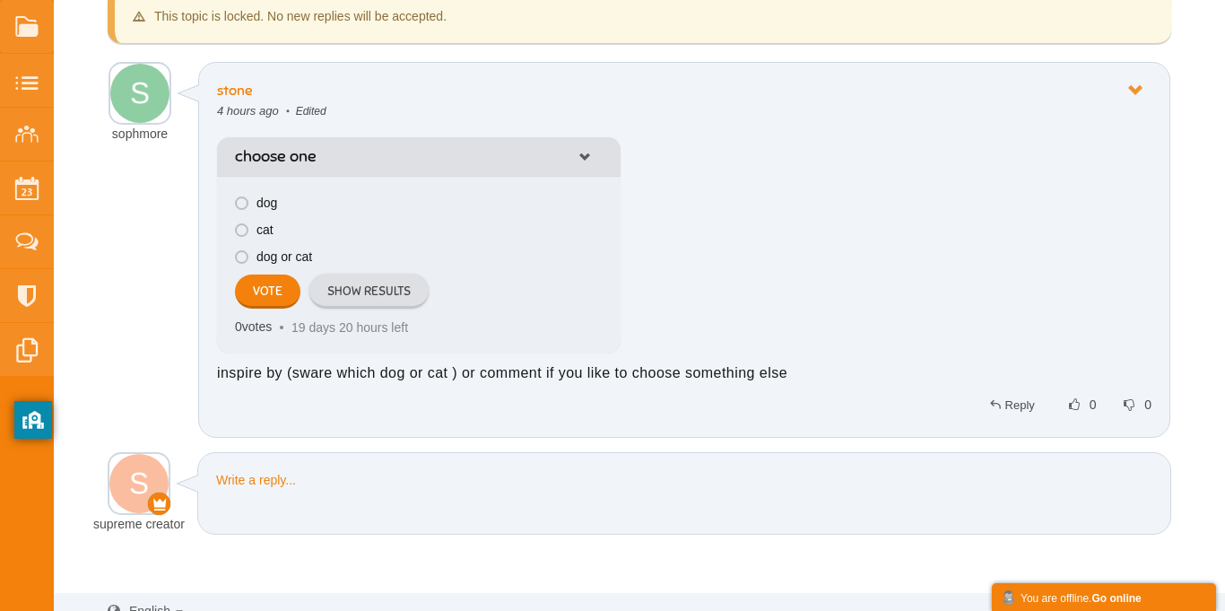
click at [1140, 73] on div "Share Edit Move Delete Change Ownership Report stone sophmore 4 hours ago" at bounding box center [684, 250] width 972 height 376
click at [1136, 88] on icon at bounding box center [1135, 90] width 32 height 15
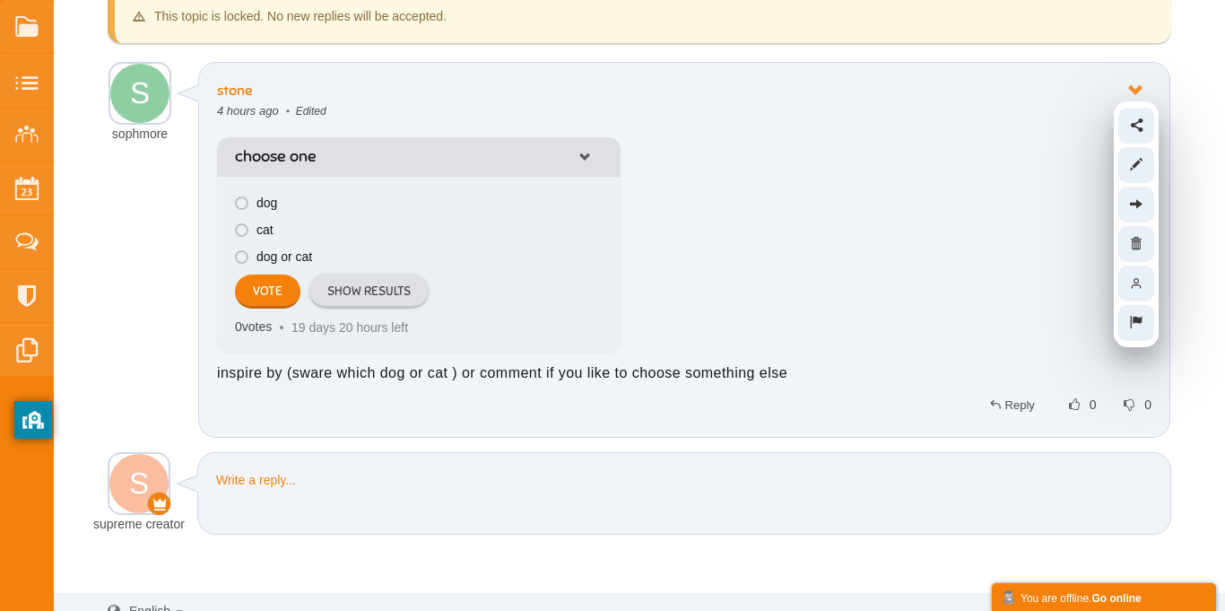
click at [818, 270] on div "choose one Edit Delete dog cat dog or cat Vote Show Results 0 votes 19 days 20 …" at bounding box center [684, 236] width 934 height 234
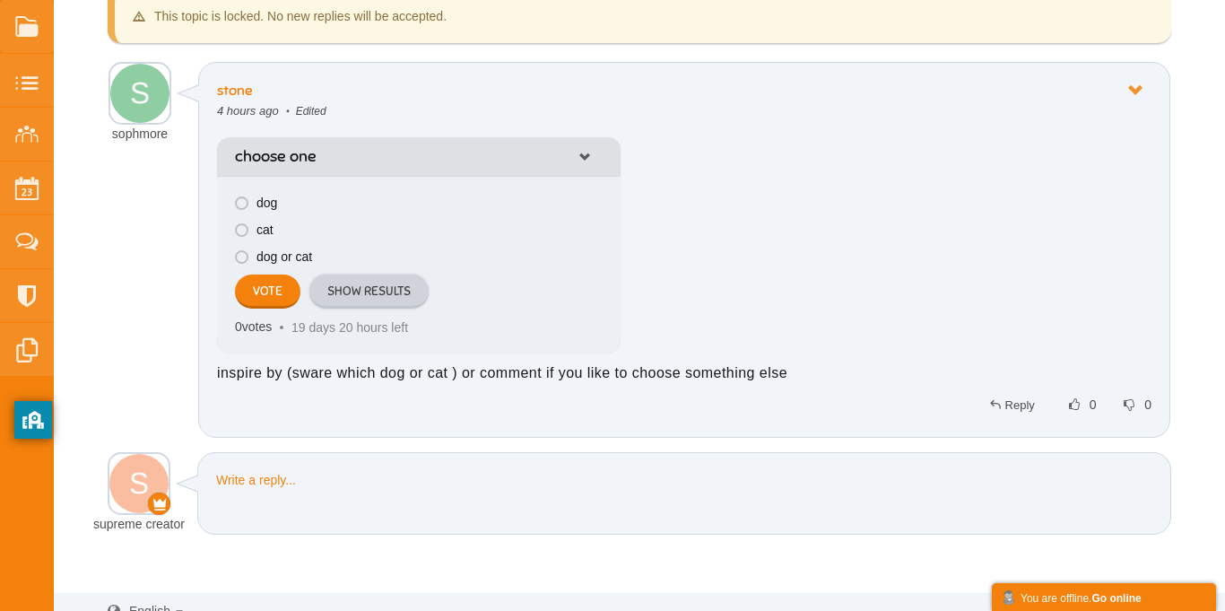
click at [367, 281] on link "Show Results" at bounding box center [368, 291] width 119 height 34
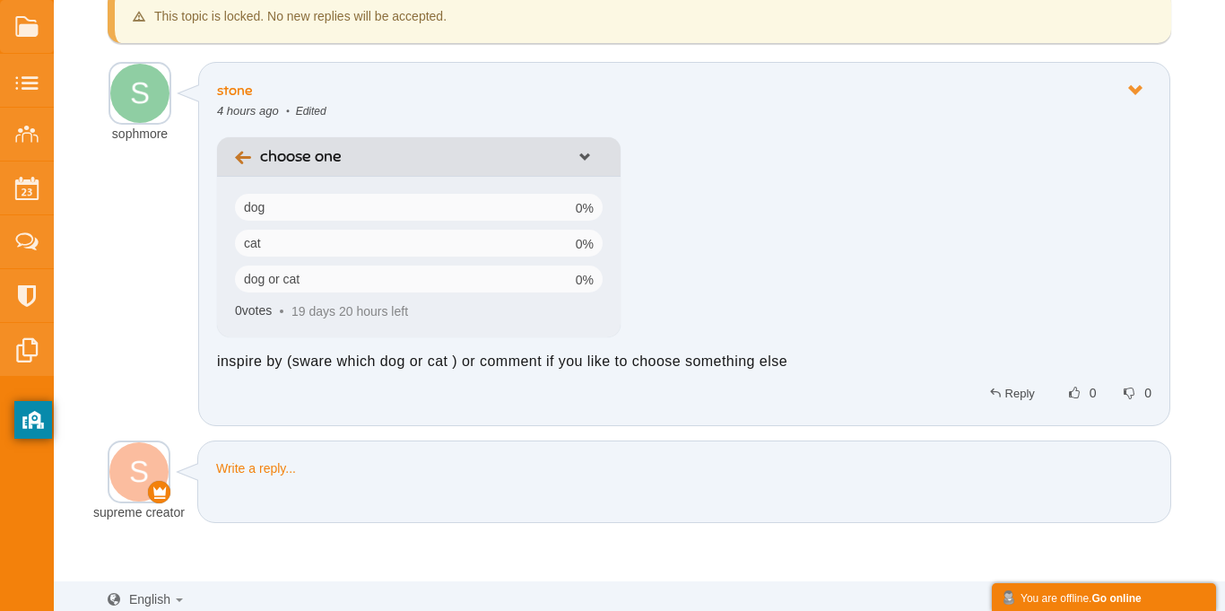
click at [240, 161] on icon at bounding box center [247, 156] width 25 height 20
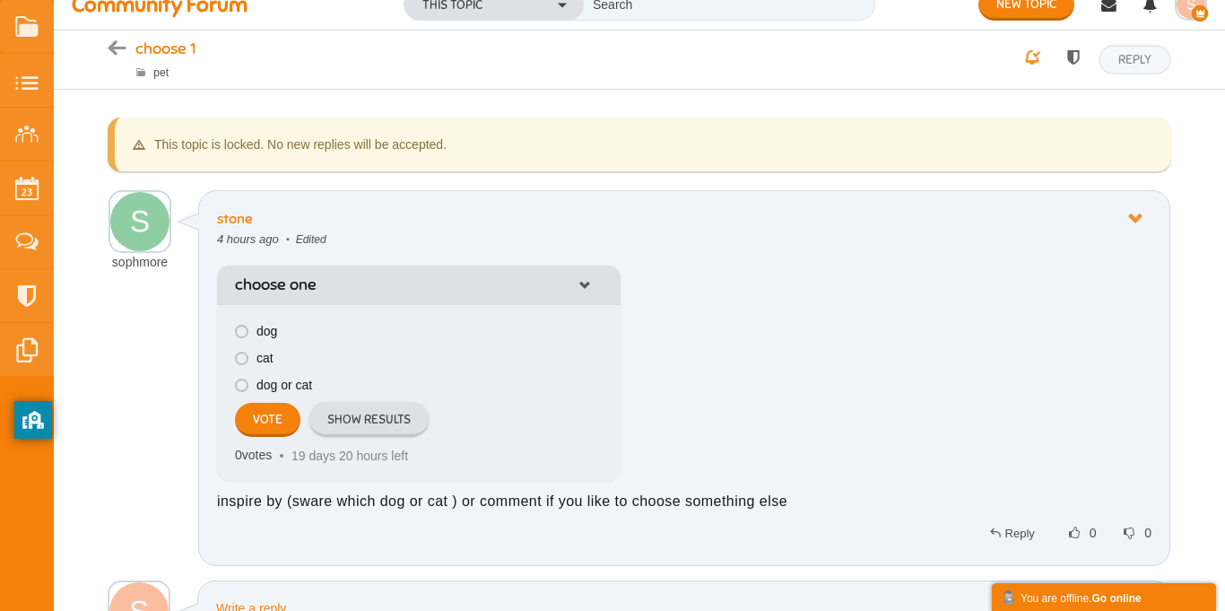
scroll to position [0, 0]
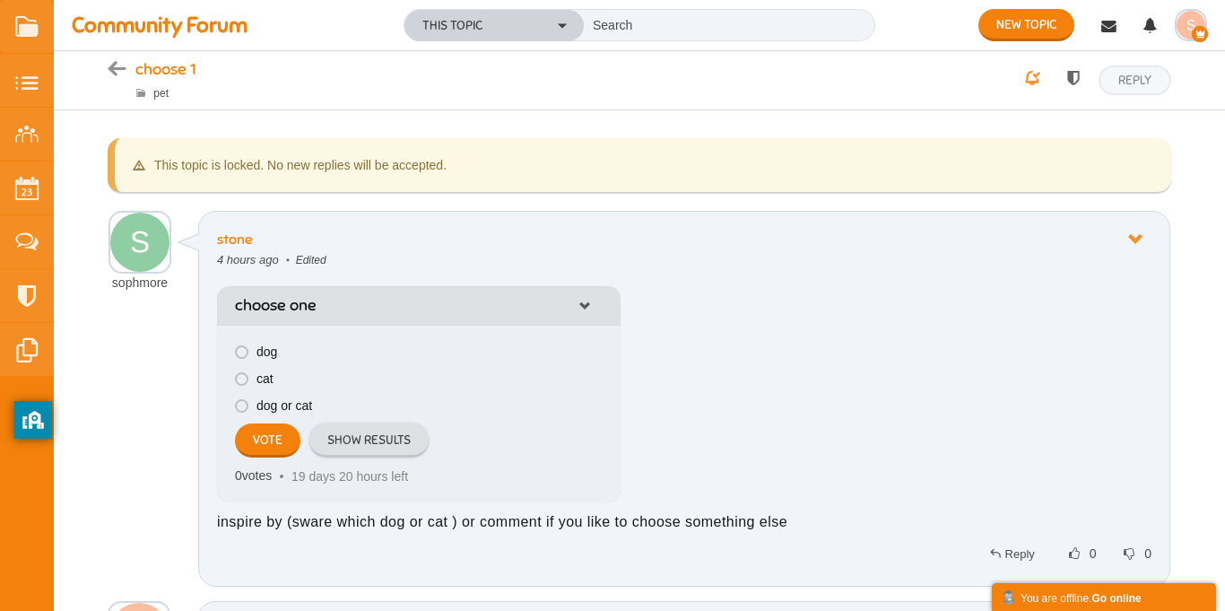
click at [499, 16] on button "This Topic" at bounding box center [493, 25] width 179 height 31
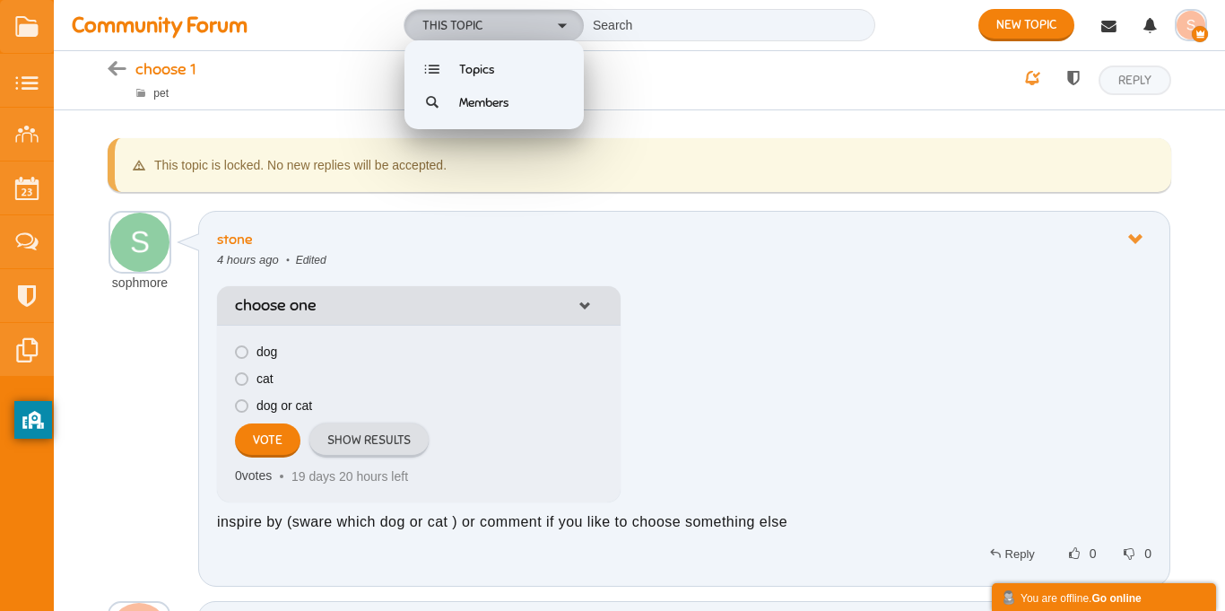
click at [499, 16] on button "This Topic" at bounding box center [493, 25] width 179 height 31
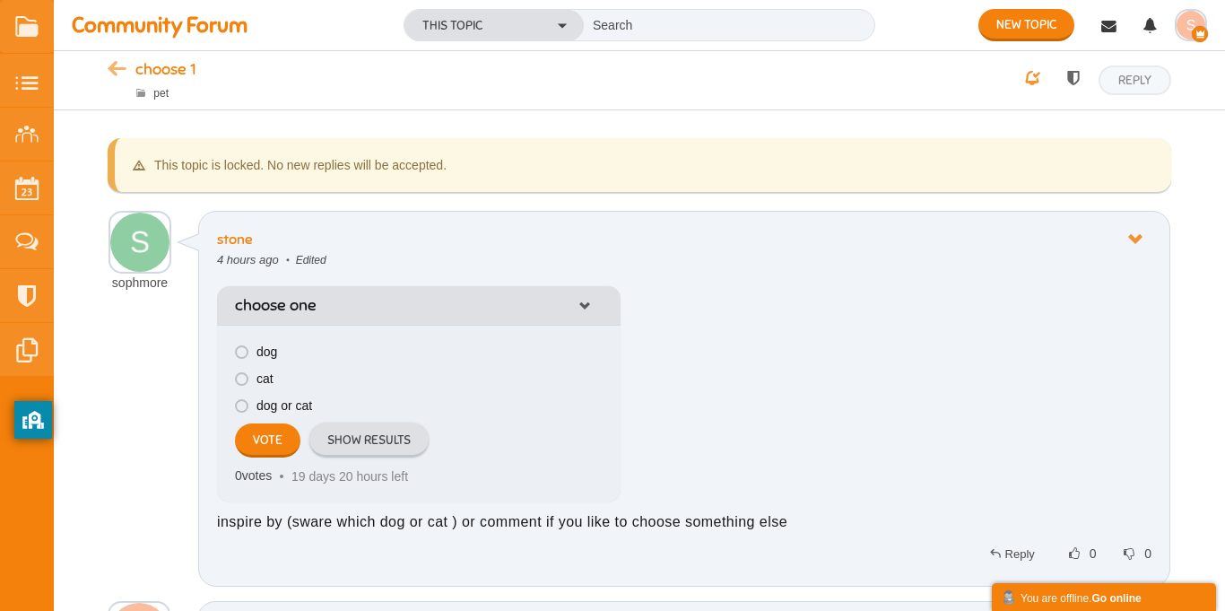
click at [113, 63] on icon at bounding box center [122, 70] width 28 height 15
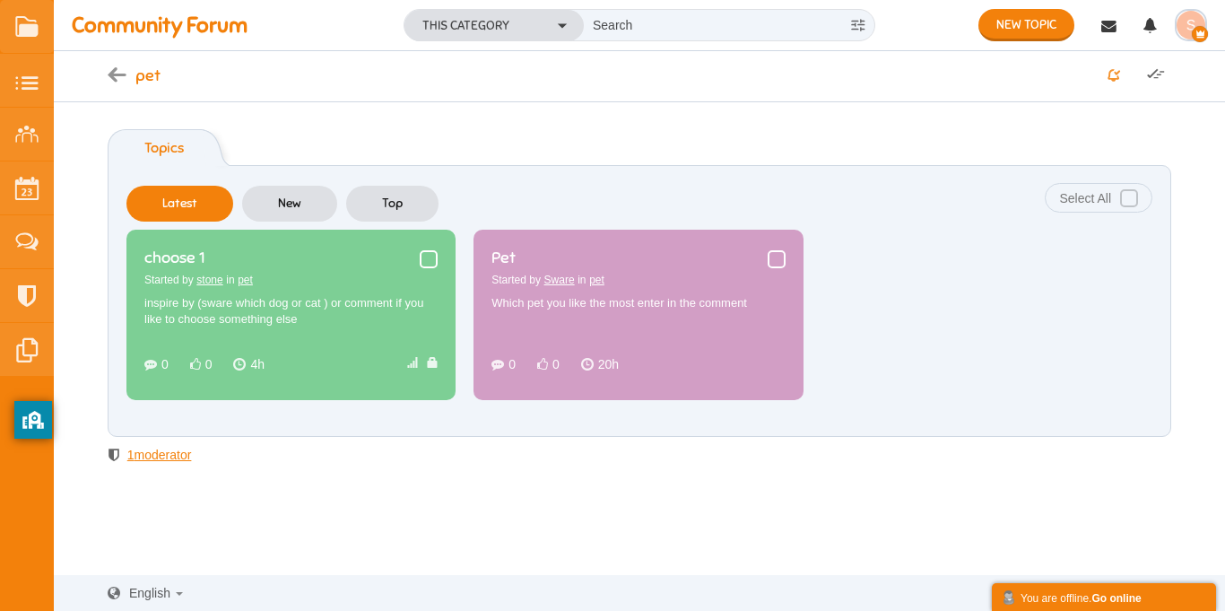
click at [773, 255] on span at bounding box center [777, 259] width 18 height 18
click at [768, 265] on input "checkbox" at bounding box center [768, 265] width 0 height 0
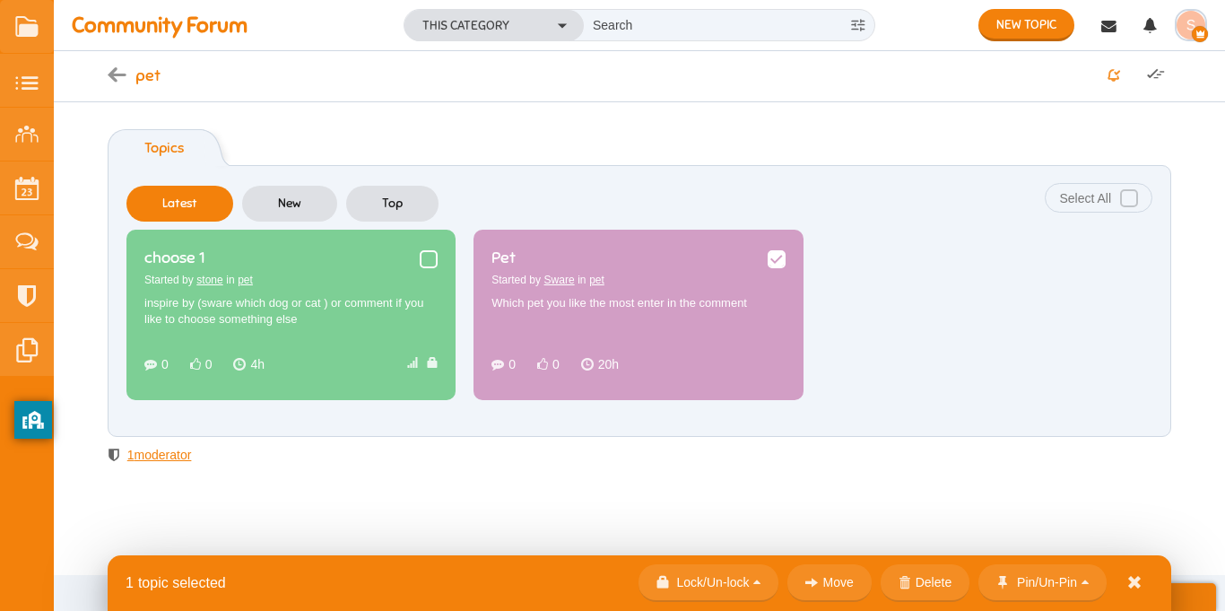
click at [719, 448] on div "Topics Categories Latest New Top choose 1 Started by stone in pet : inspire by …" at bounding box center [639, 296] width 1171 height 352
click at [778, 257] on span at bounding box center [777, 259] width 18 height 18
click at [768, 265] on input "checkbox" at bounding box center [768, 265] width 0 height 0
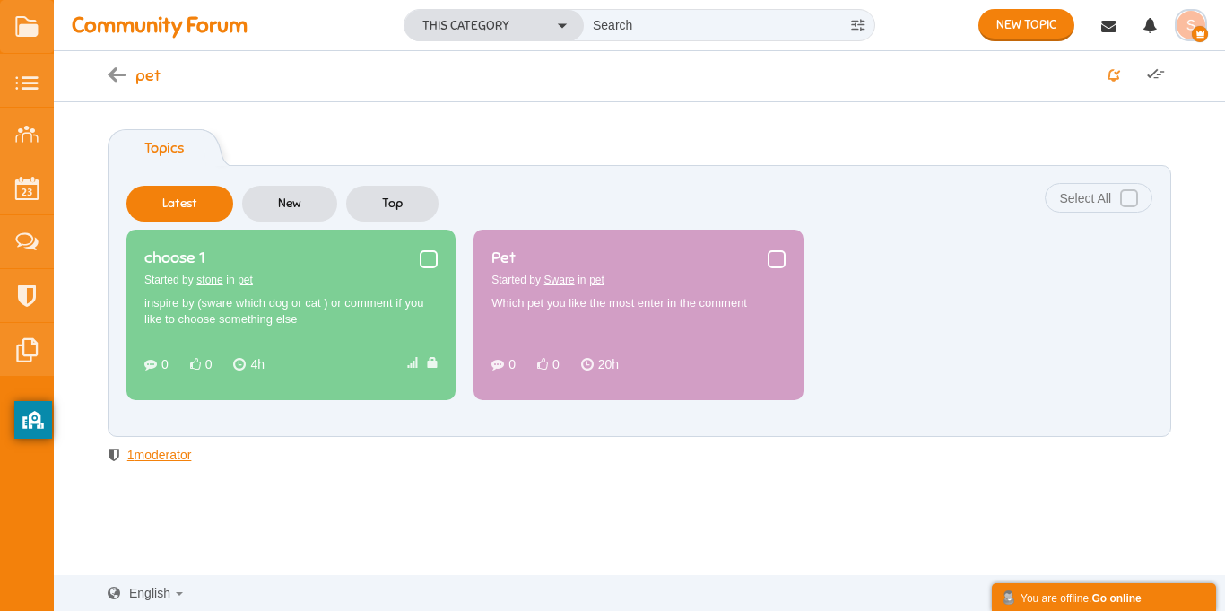
click at [100, 77] on div "pet New Topic None Topics Posts" at bounding box center [639, 76] width 1171 height 50
click at [119, 75] on icon at bounding box center [122, 76] width 28 height 15
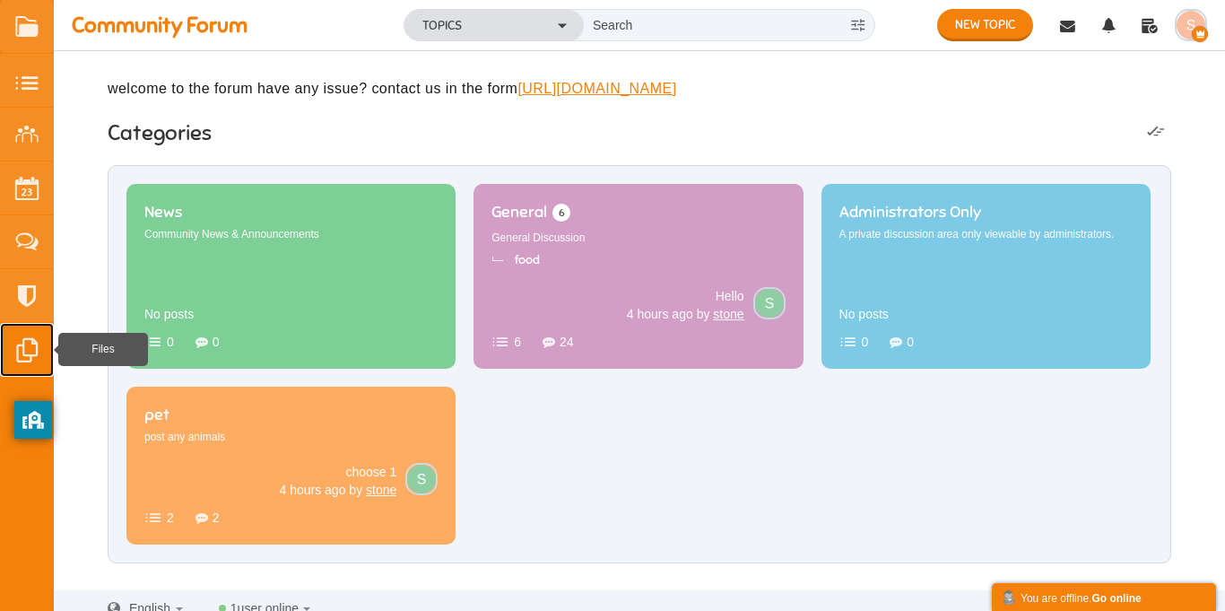
click at [34, 341] on small at bounding box center [27, 350] width 54 height 54
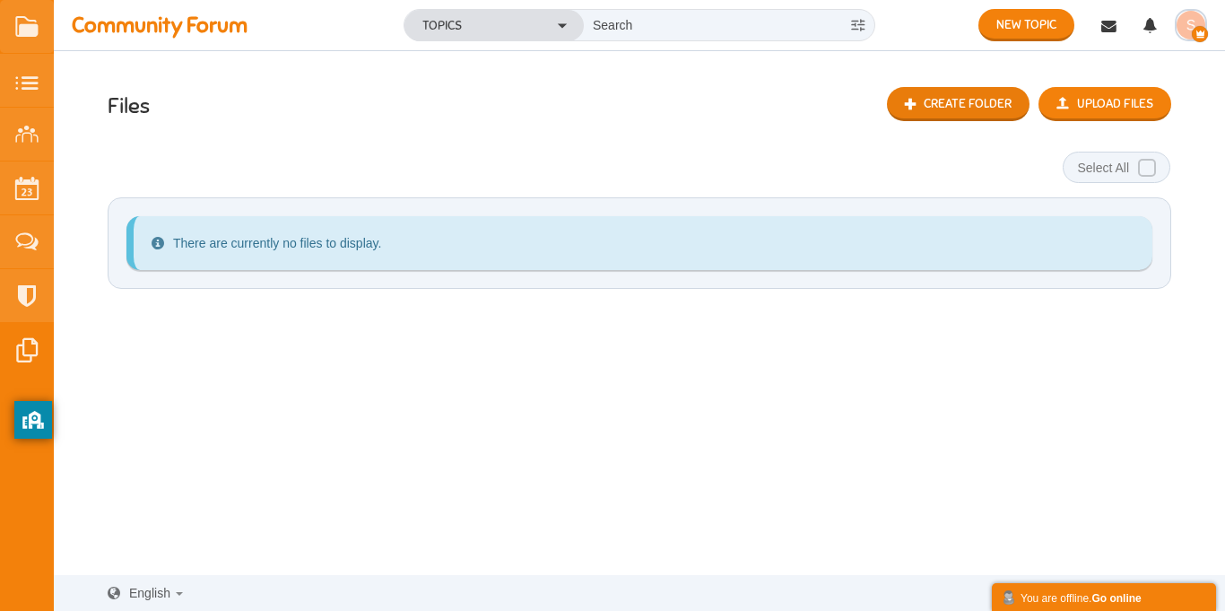
click at [967, 109] on span "Create Folder" at bounding box center [968, 103] width 88 height 15
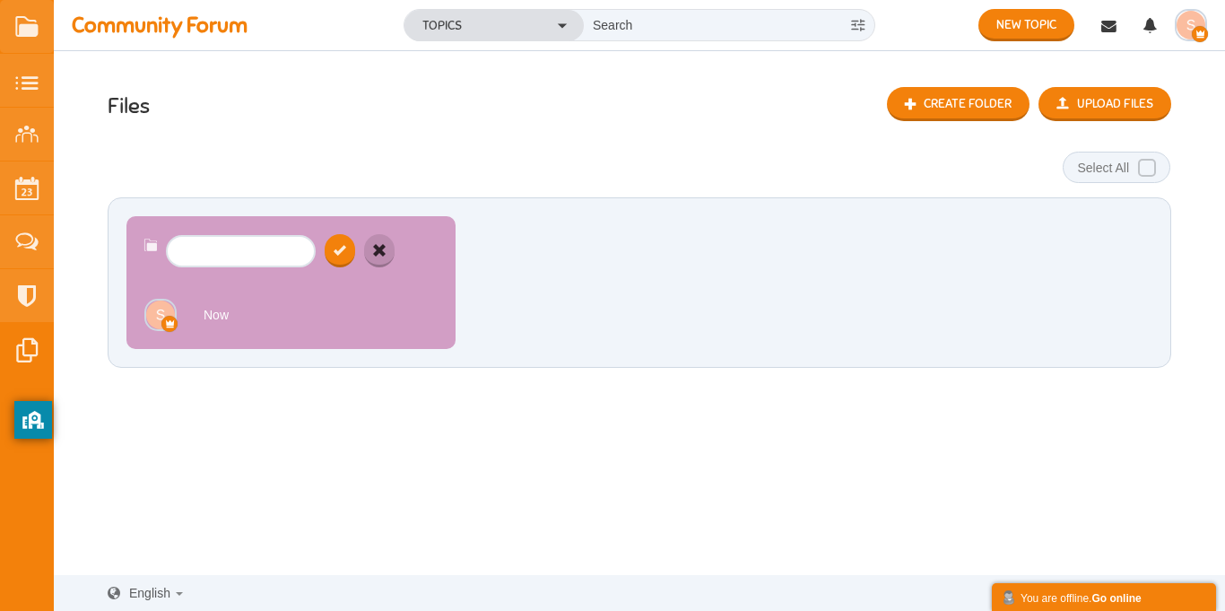
click at [384, 262] on button "button" at bounding box center [379, 250] width 30 height 33
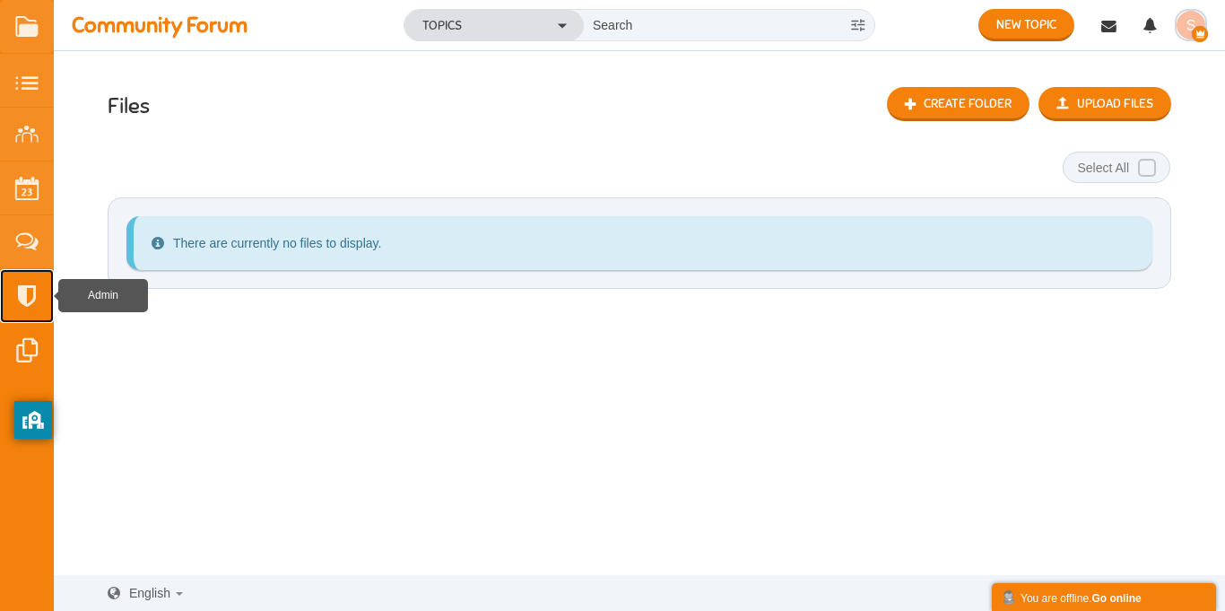
click at [32, 296] on small at bounding box center [27, 296] width 54 height 54
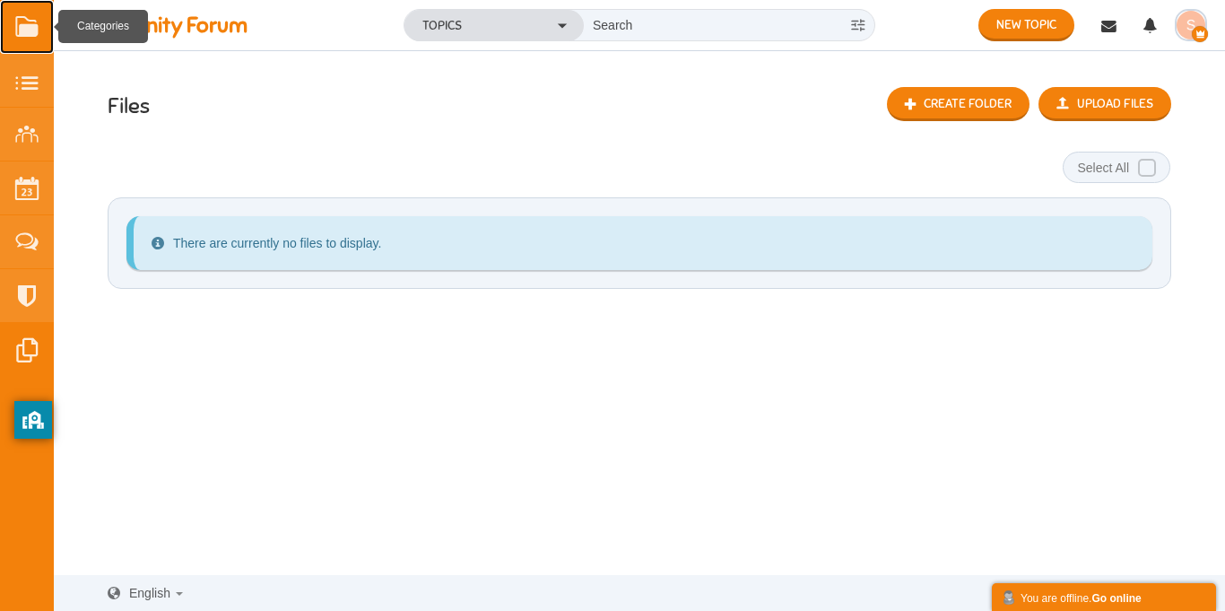
click at [30, 26] on link at bounding box center [27, 27] width 54 height 54
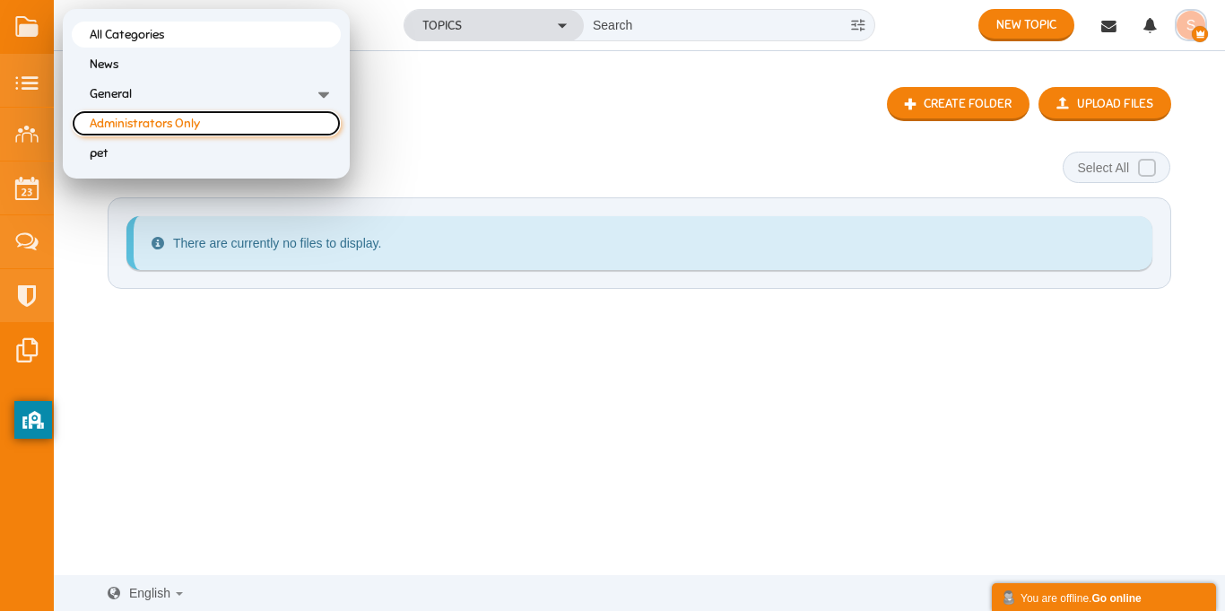
click at [174, 117] on link "Administrators Only" at bounding box center [206, 123] width 269 height 26
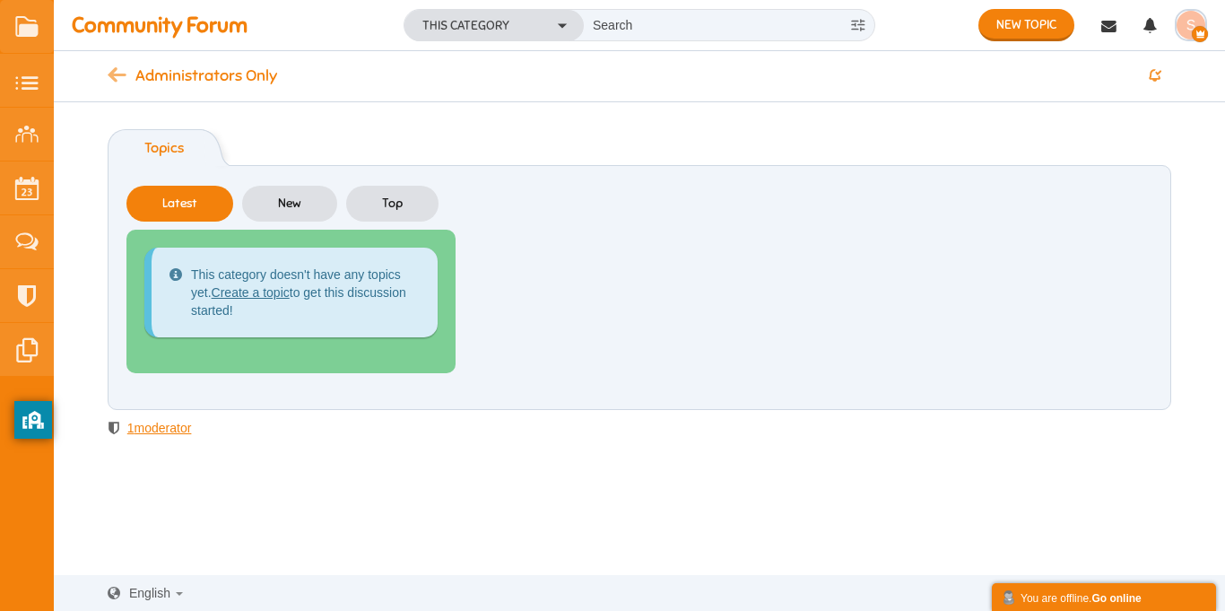
click at [133, 81] on icon at bounding box center [122, 76] width 28 height 15
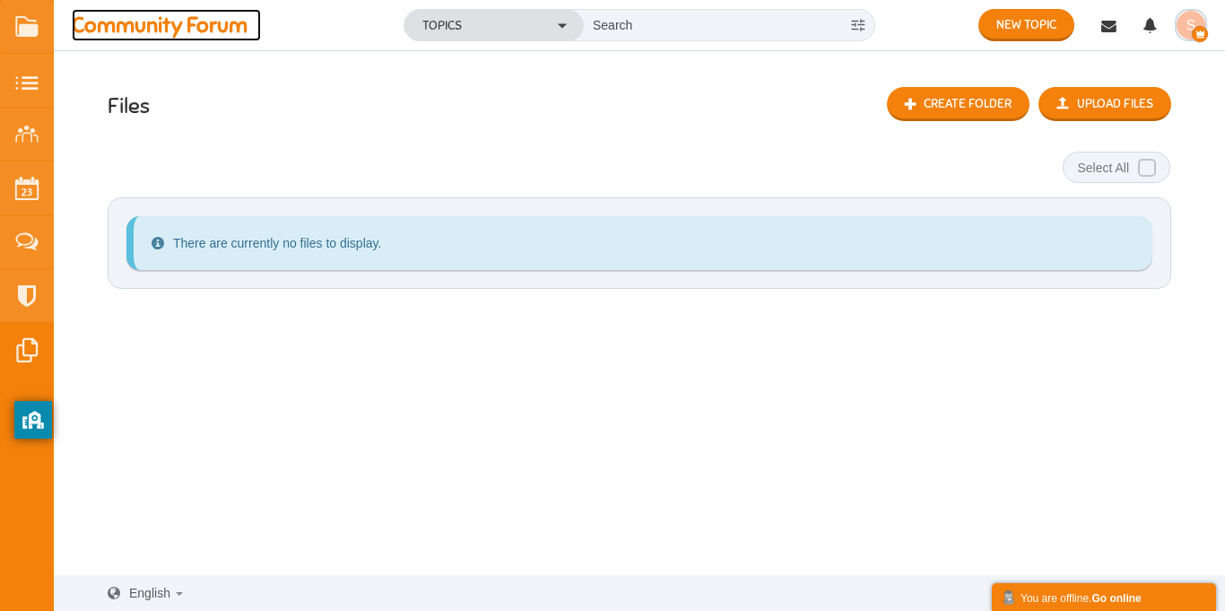
click at [159, 39] on span "Community Forum" at bounding box center [166, 25] width 189 height 32
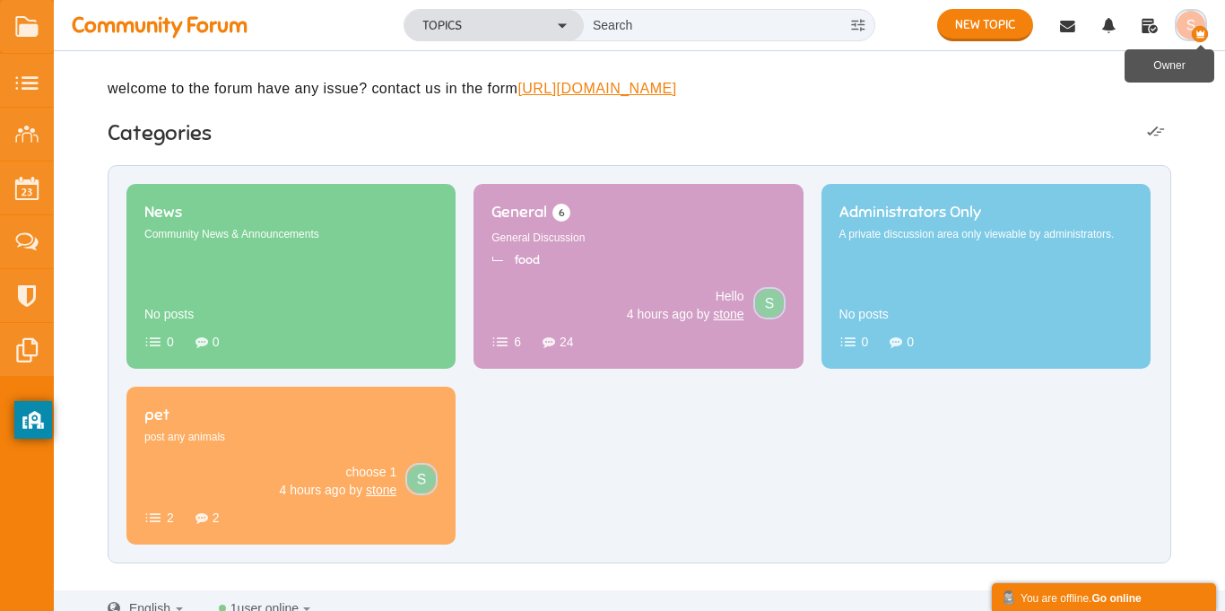
click at [1202, 33] on icon "button" at bounding box center [1200, 34] width 16 height 16
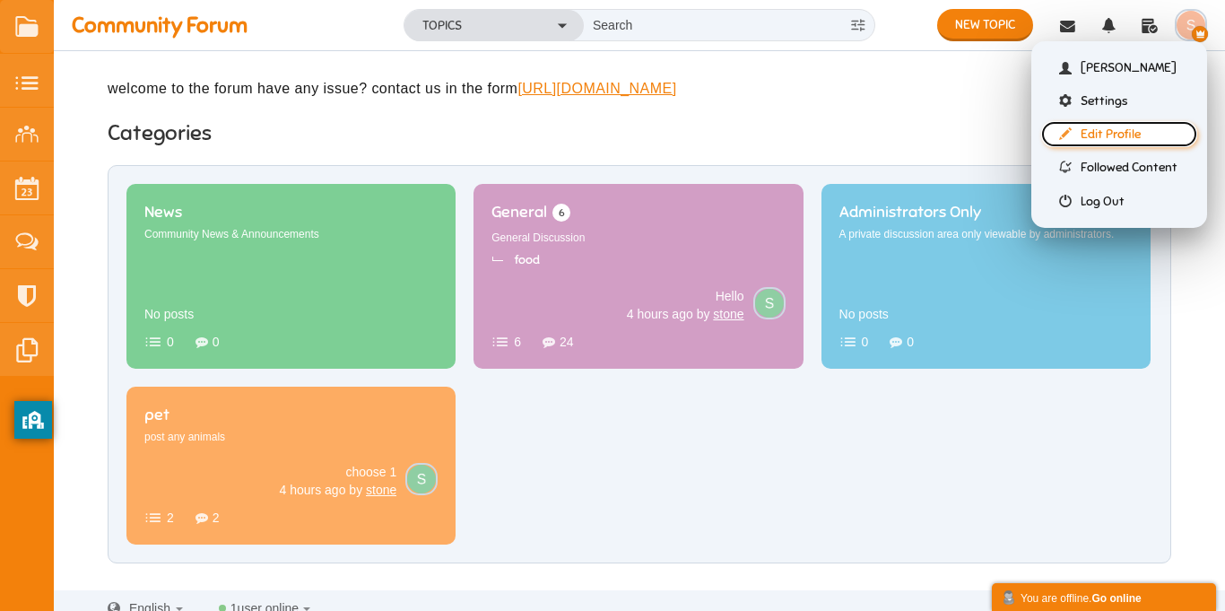
click at [1123, 138] on link "Edit Profile" at bounding box center [1119, 134] width 156 height 26
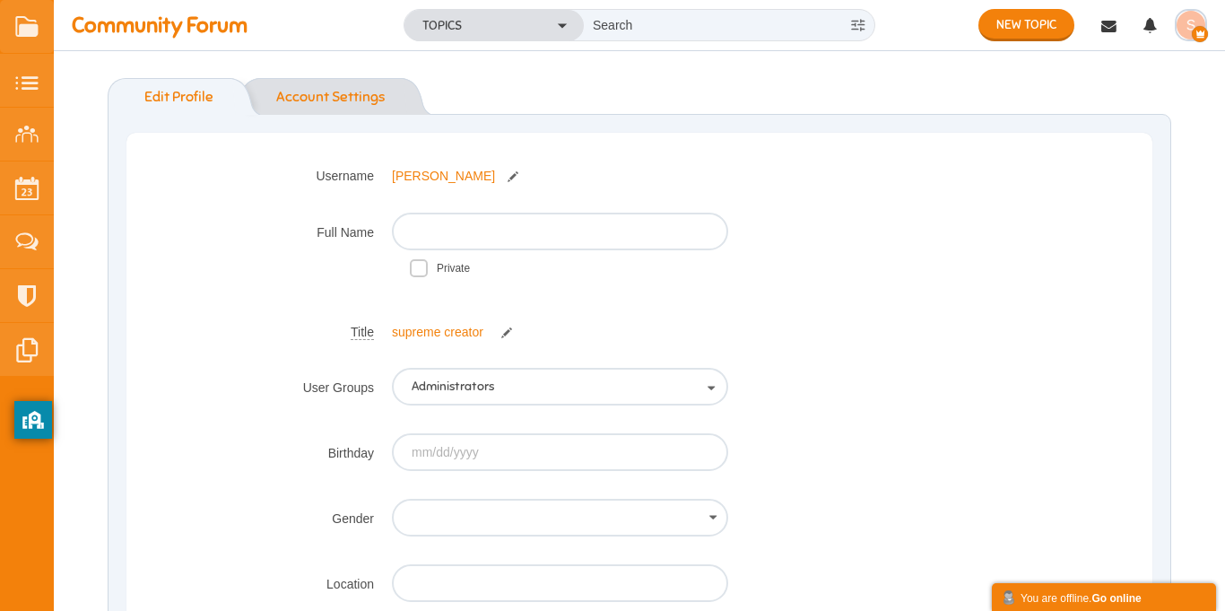
click at [319, 102] on link "Account Settings" at bounding box center [330, 96] width 144 height 37
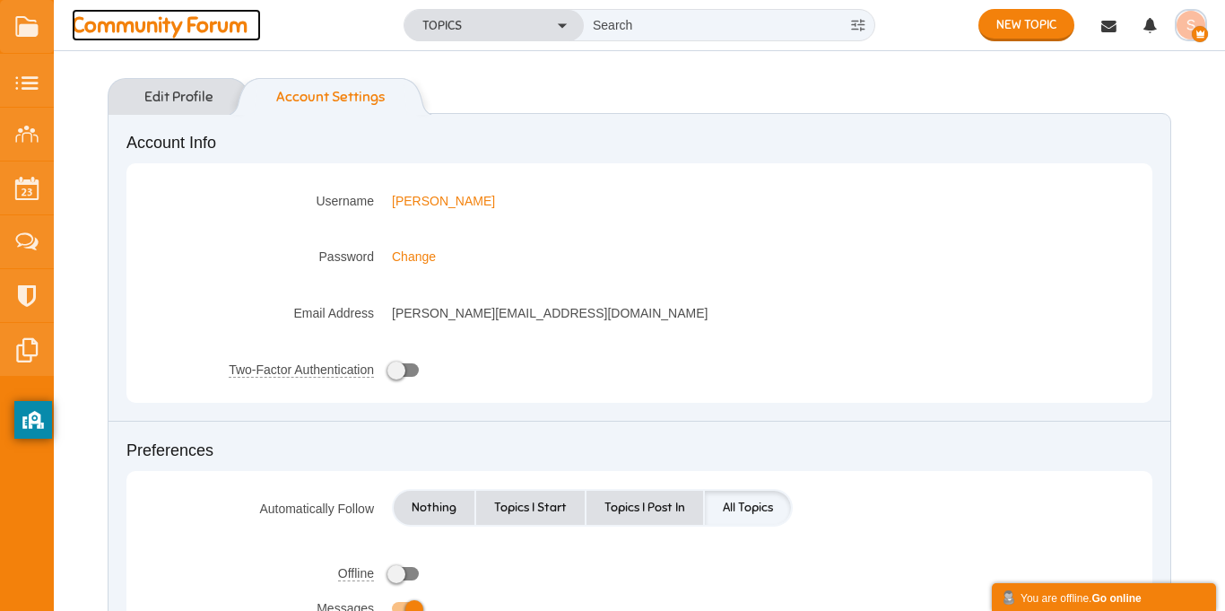
click at [148, 31] on span "Community Forum" at bounding box center [166, 25] width 189 height 32
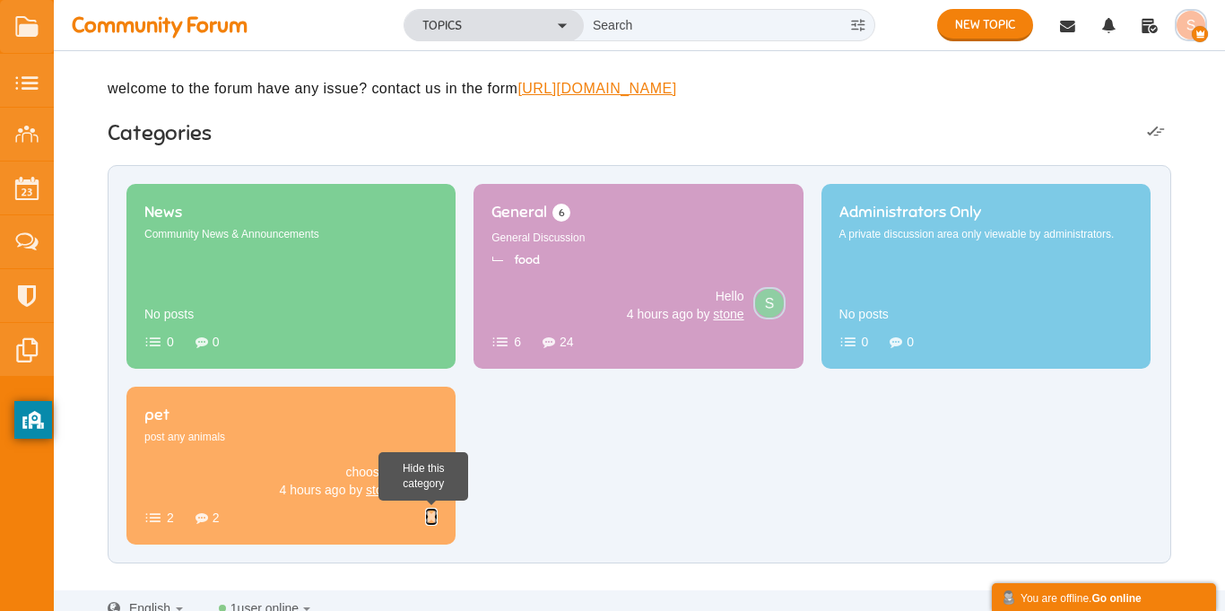
click at [432, 524] on icon at bounding box center [431, 516] width 13 height 14
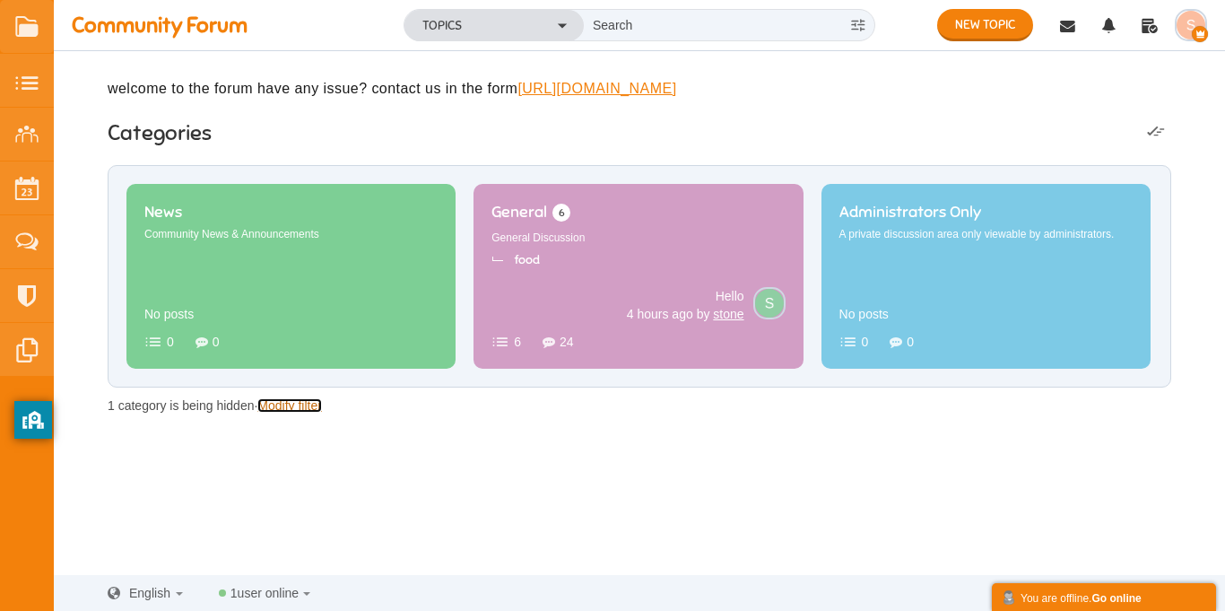
click at [300, 413] on link "Modify filter" at bounding box center [289, 405] width 65 height 14
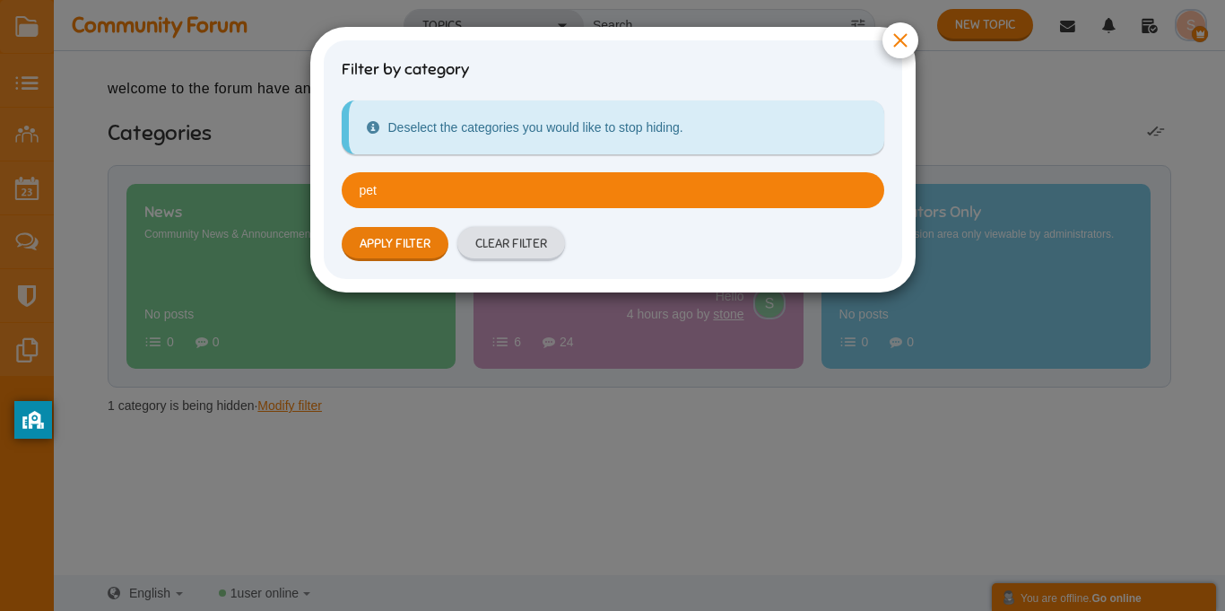
click at [392, 250] on link "Apply Filter" at bounding box center [395, 244] width 107 height 34
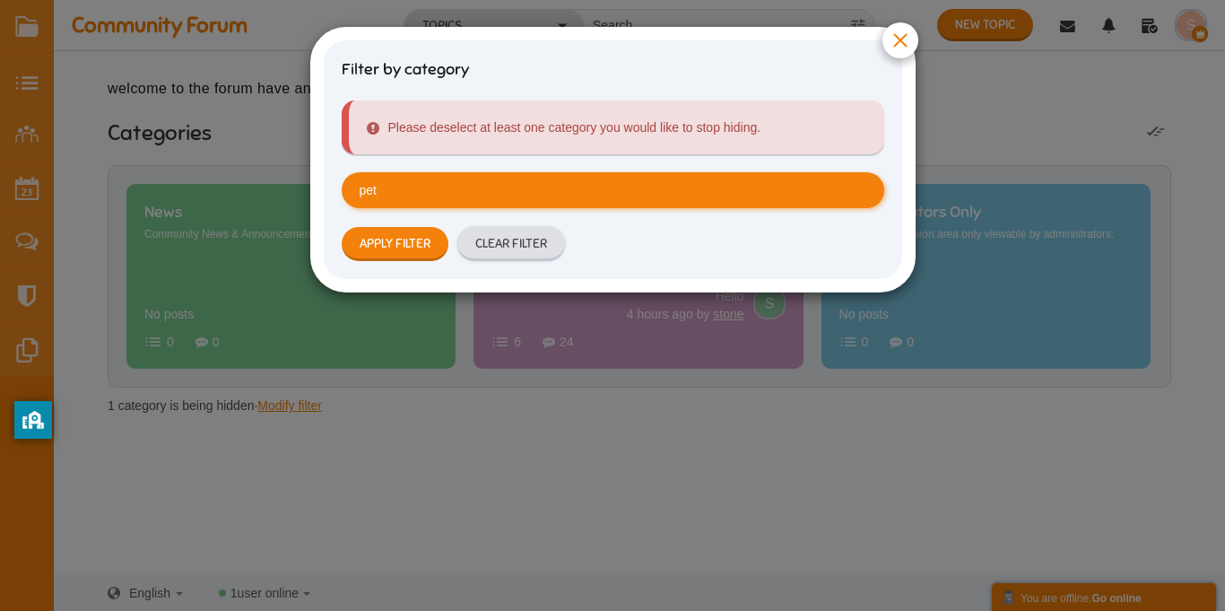
click at [459, 172] on li "pet" at bounding box center [613, 190] width 543 height 36
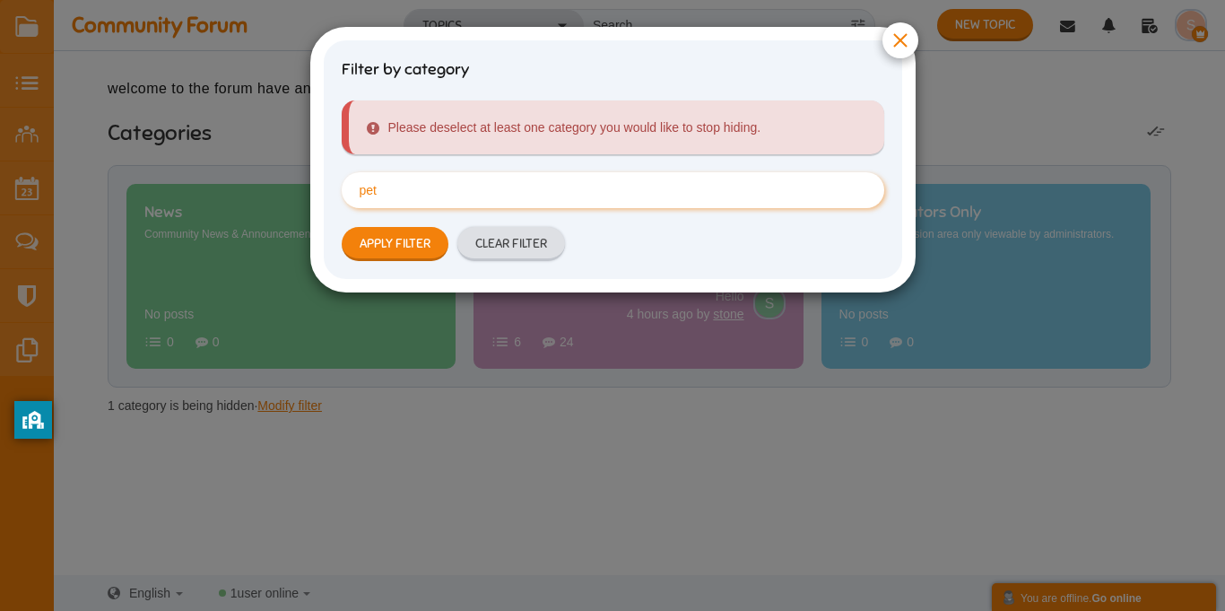
click at [447, 191] on li "pet" at bounding box center [613, 190] width 543 height 36
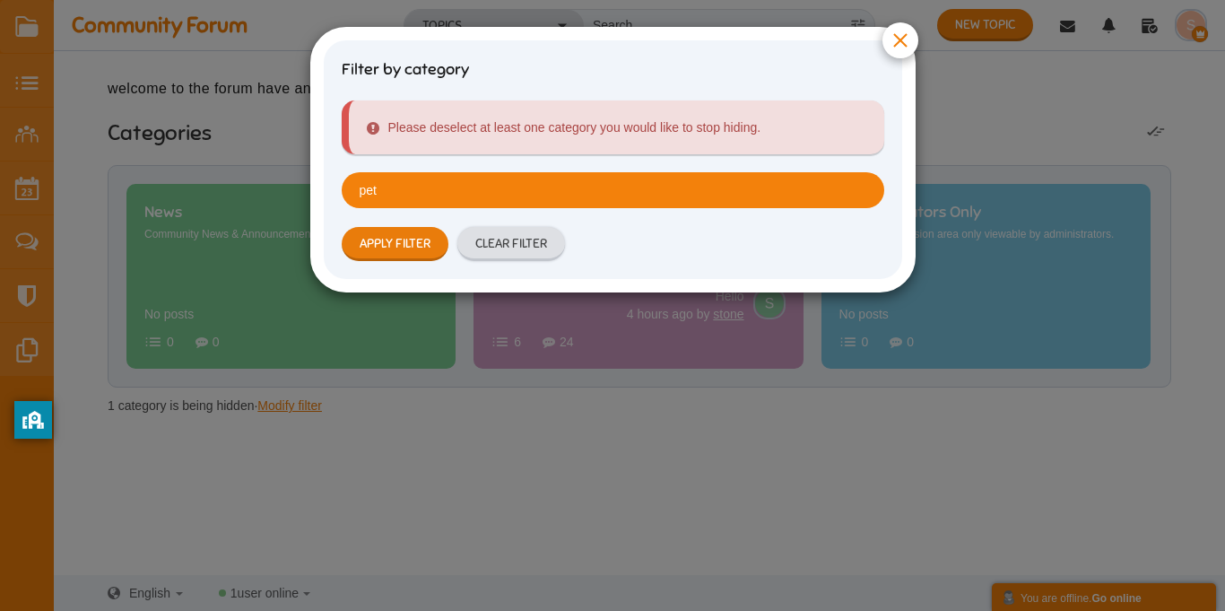
click at [399, 253] on link "Apply Filter" at bounding box center [395, 244] width 107 height 34
click at [456, 203] on li "pet" at bounding box center [613, 190] width 543 height 36
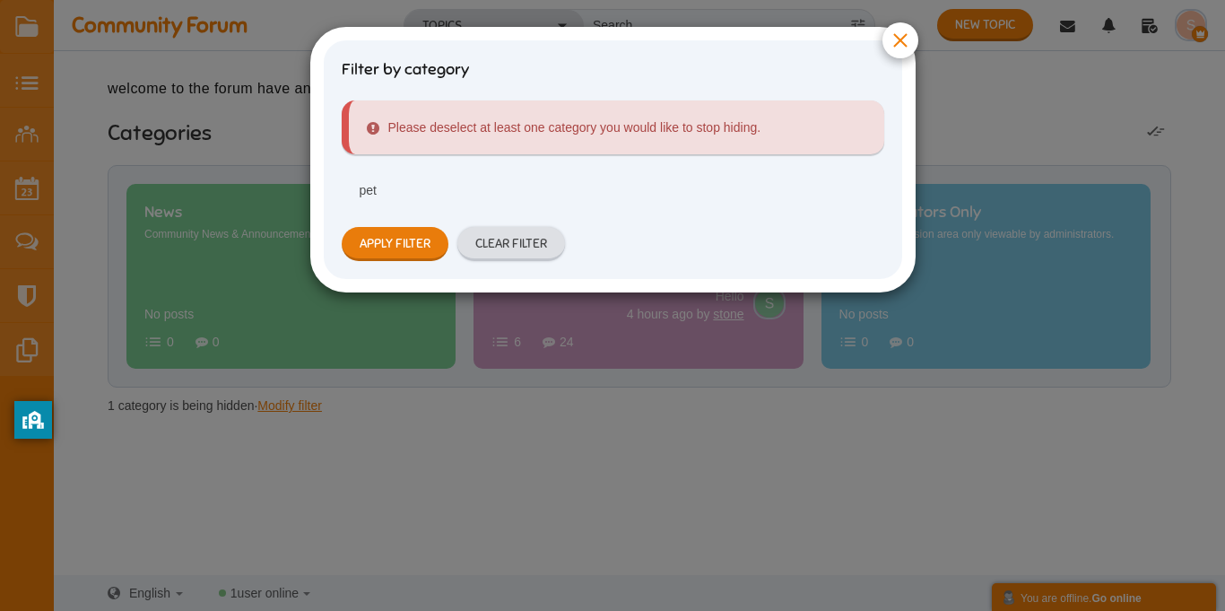
click at [403, 252] on link "Apply Filter" at bounding box center [395, 244] width 107 height 34
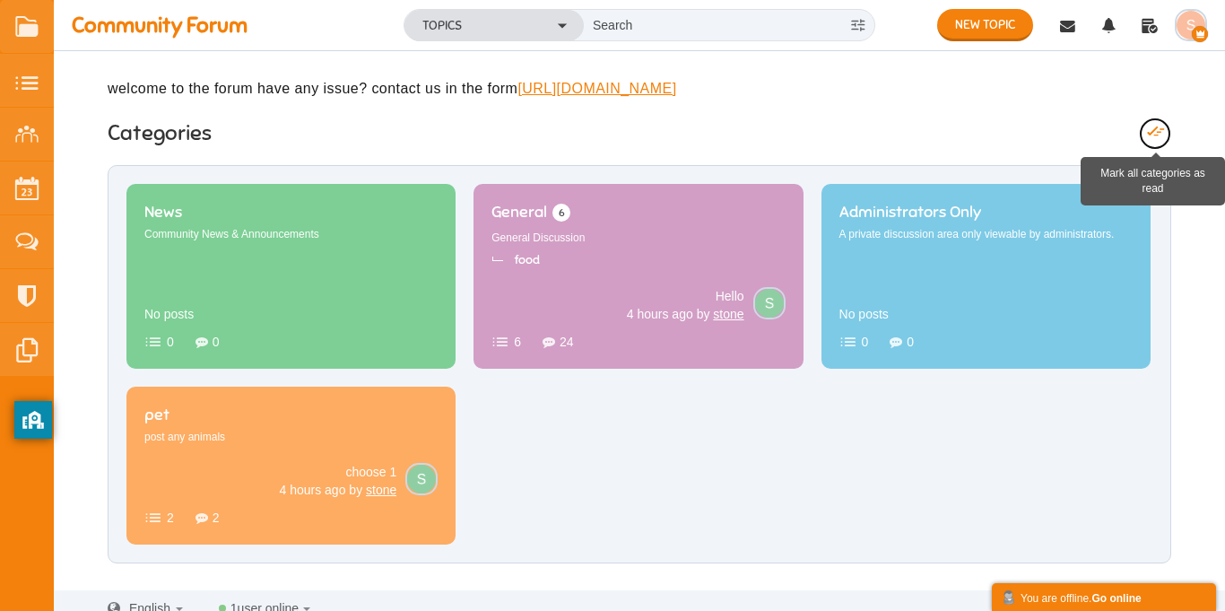
click at [1166, 150] on link at bounding box center [1155, 133] width 32 height 32
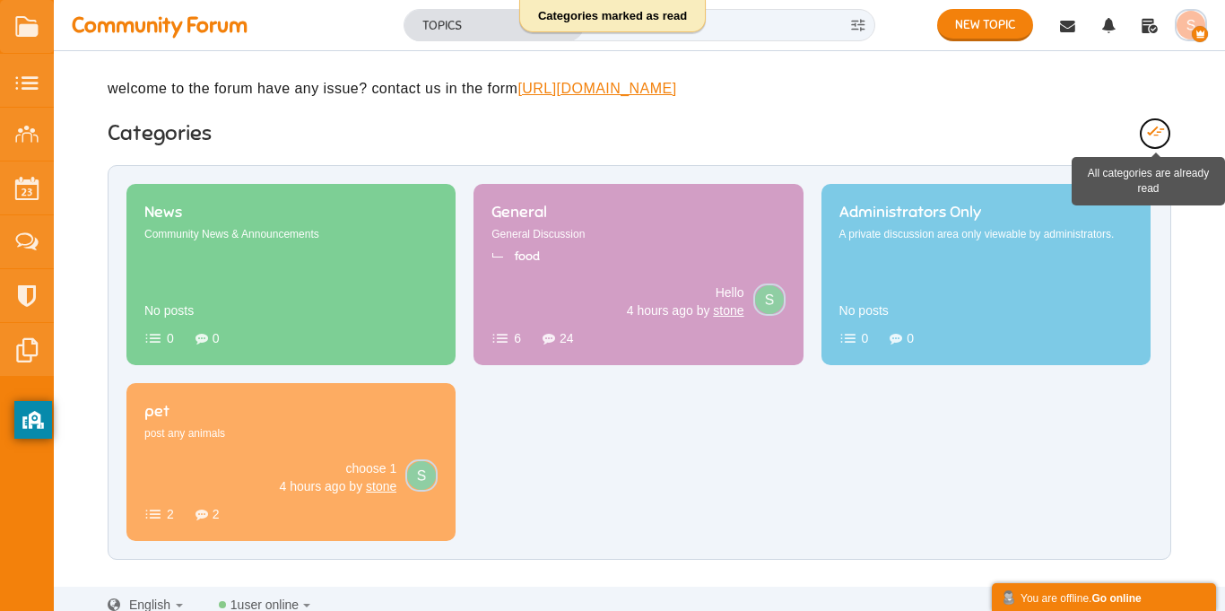
click at [1165, 150] on link at bounding box center [1155, 133] width 32 height 32
click at [1154, 140] on span at bounding box center [1155, 132] width 17 height 15
click at [1163, 140] on span at bounding box center [1155, 132] width 17 height 15
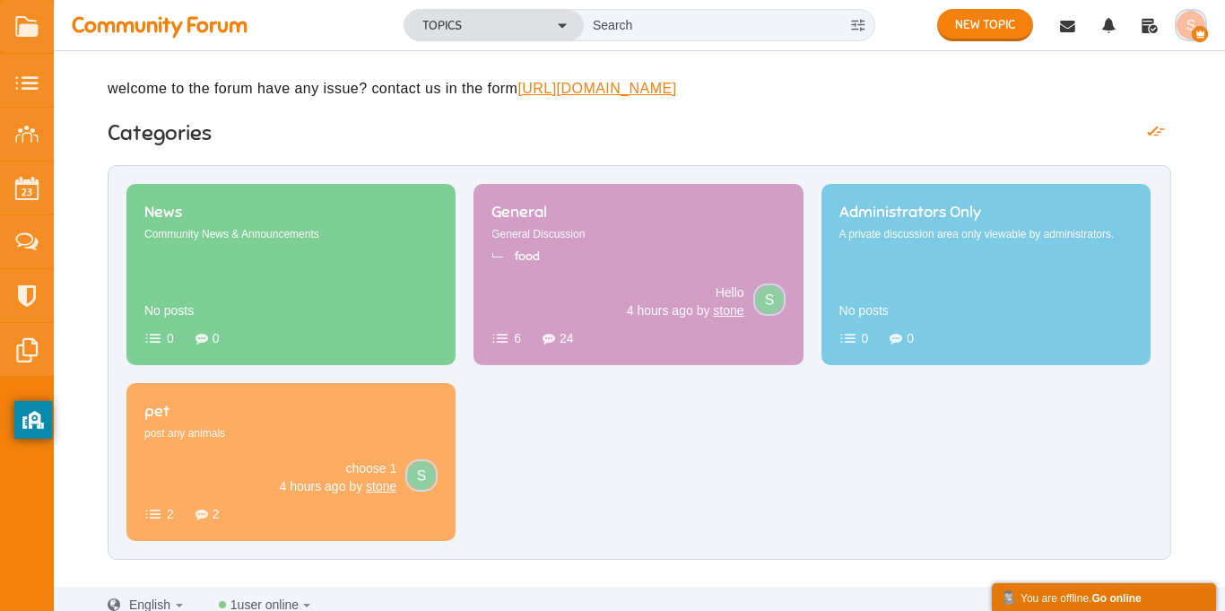
click at [1099, 595] on strong "Go online" at bounding box center [1115, 598] width 49 height 13
click at [1095, 596] on div "Chat ( 0 )" at bounding box center [1104, 596] width 206 height 19
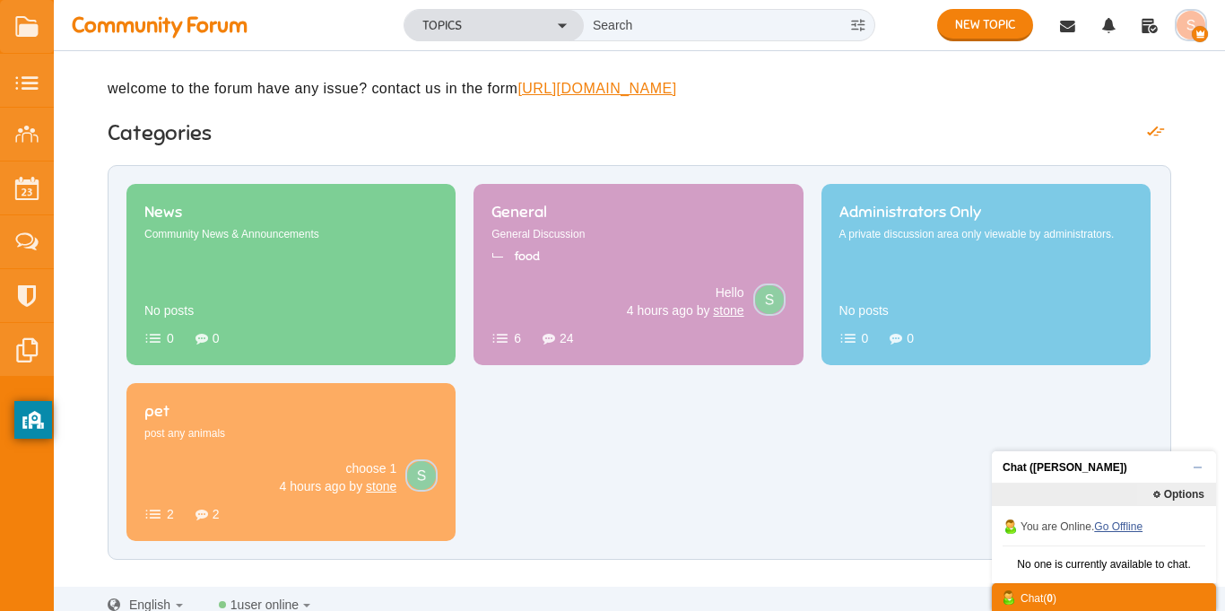
click at [1105, 526] on link "Go Offline" at bounding box center [1118, 526] width 48 height 13
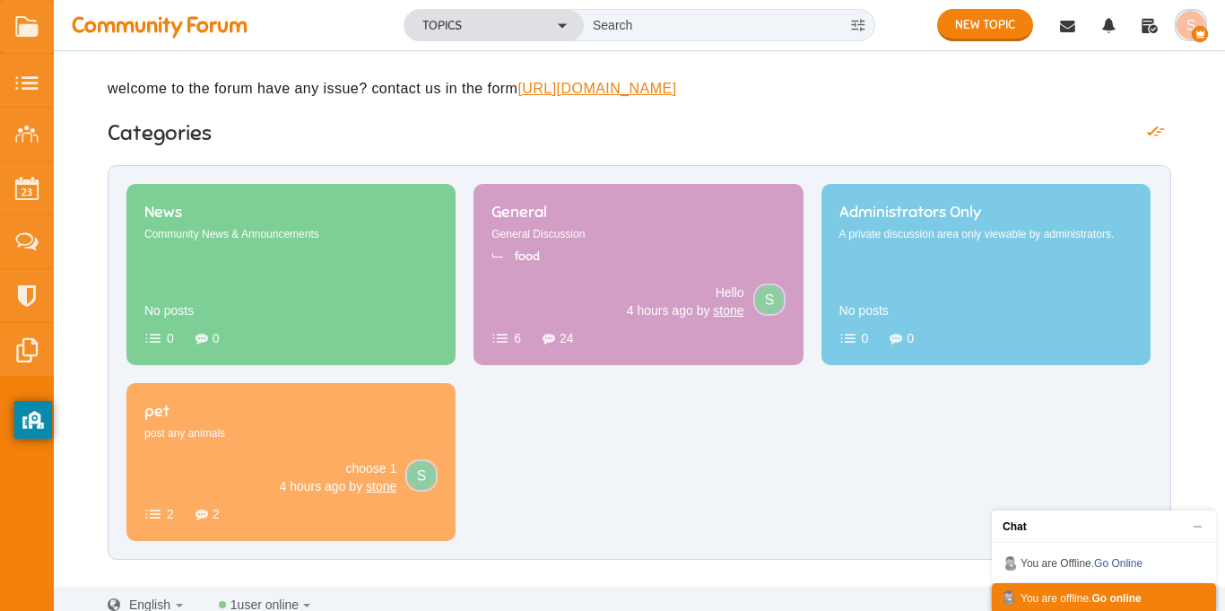
click at [667, 540] on ul "News Community News & Announcements 0 0 No posts General 6 General Discussion f…" at bounding box center [639, 362] width 1026 height 356
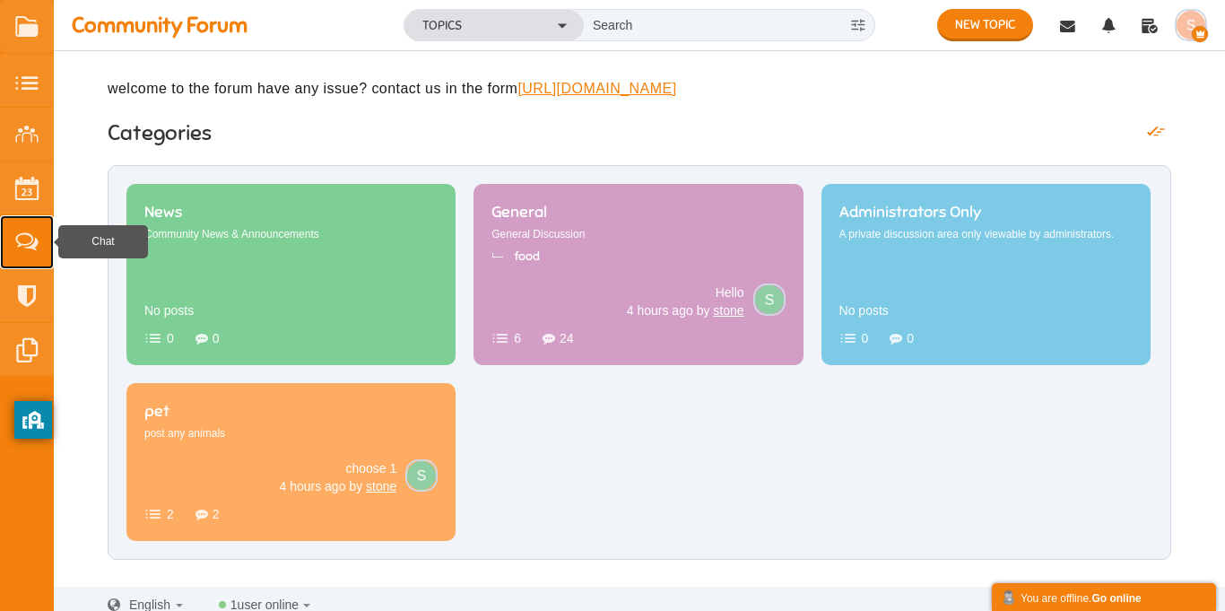
click at [22, 232] on small at bounding box center [27, 242] width 54 height 54
click at [834, 500] on ul "News Community News & Announcements 0 0 No posts General 6 General Discussion f…" at bounding box center [639, 362] width 1026 height 356
